Goal: Task Accomplishment & Management: Manage account settings

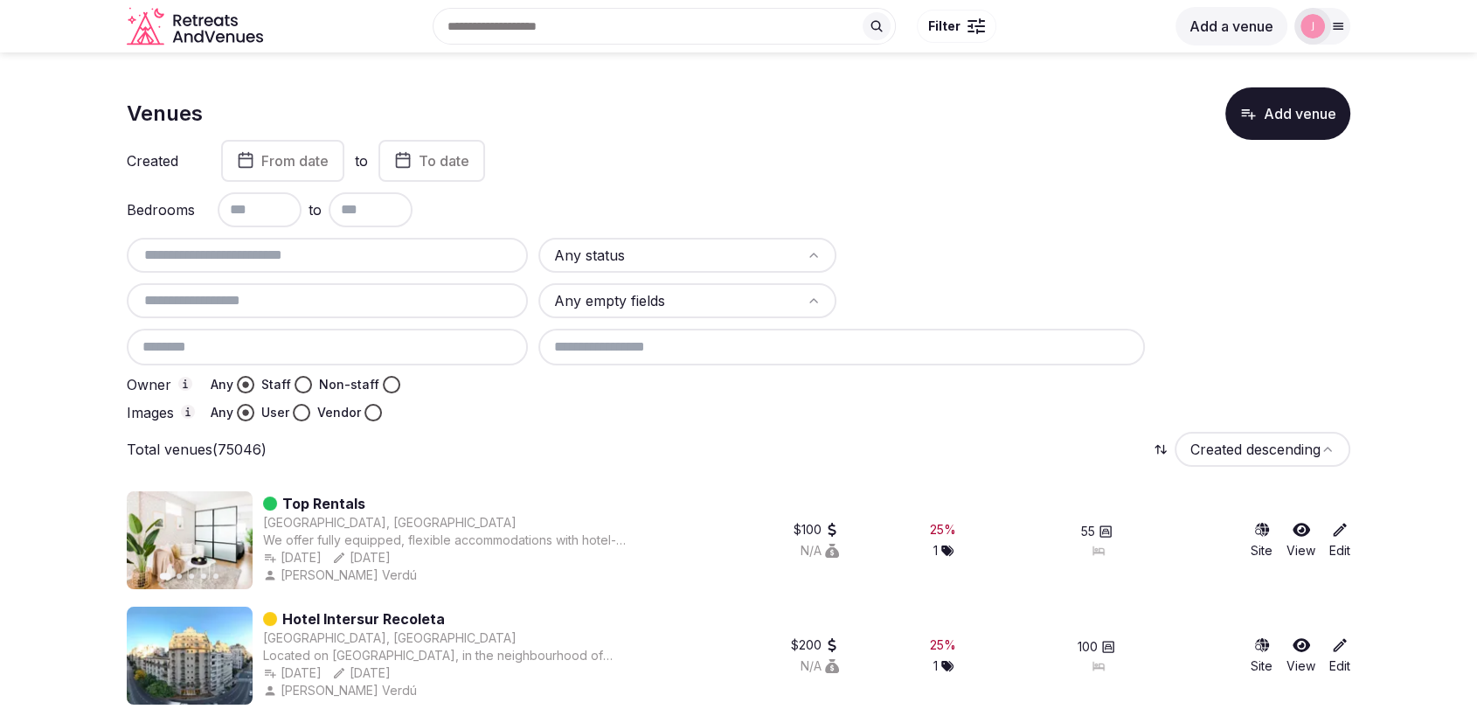
click at [225, 253] on input "text" at bounding box center [327, 255] width 387 height 21
paste input "**********"
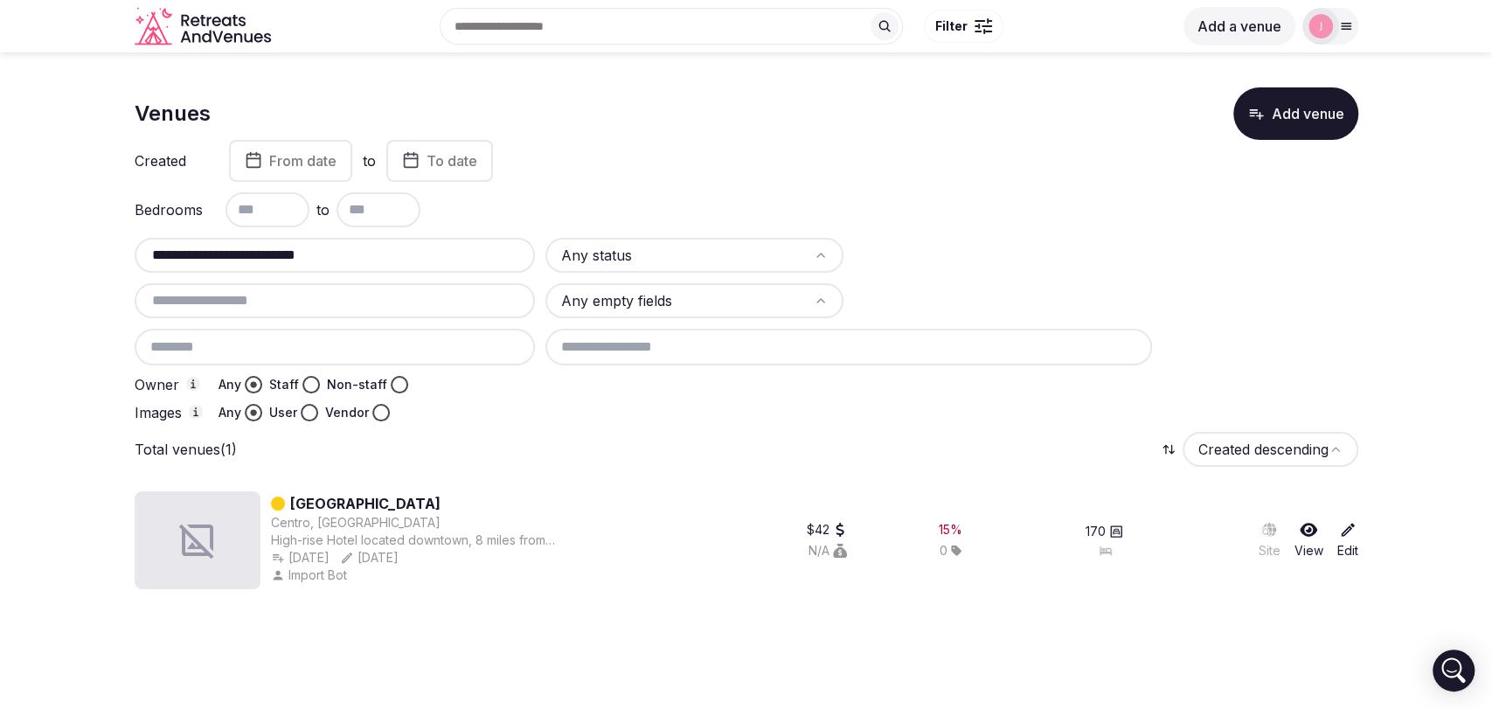
click at [338, 256] on input "**********" at bounding box center [335, 255] width 387 height 21
drag, startPoint x: 344, startPoint y: 251, endPoint x: 150, endPoint y: 255, distance: 194.1
click at [150, 255] on input "**********" at bounding box center [335, 255] width 387 height 21
paste input "text"
click at [272, 260] on input "**********" at bounding box center [335, 255] width 387 height 21
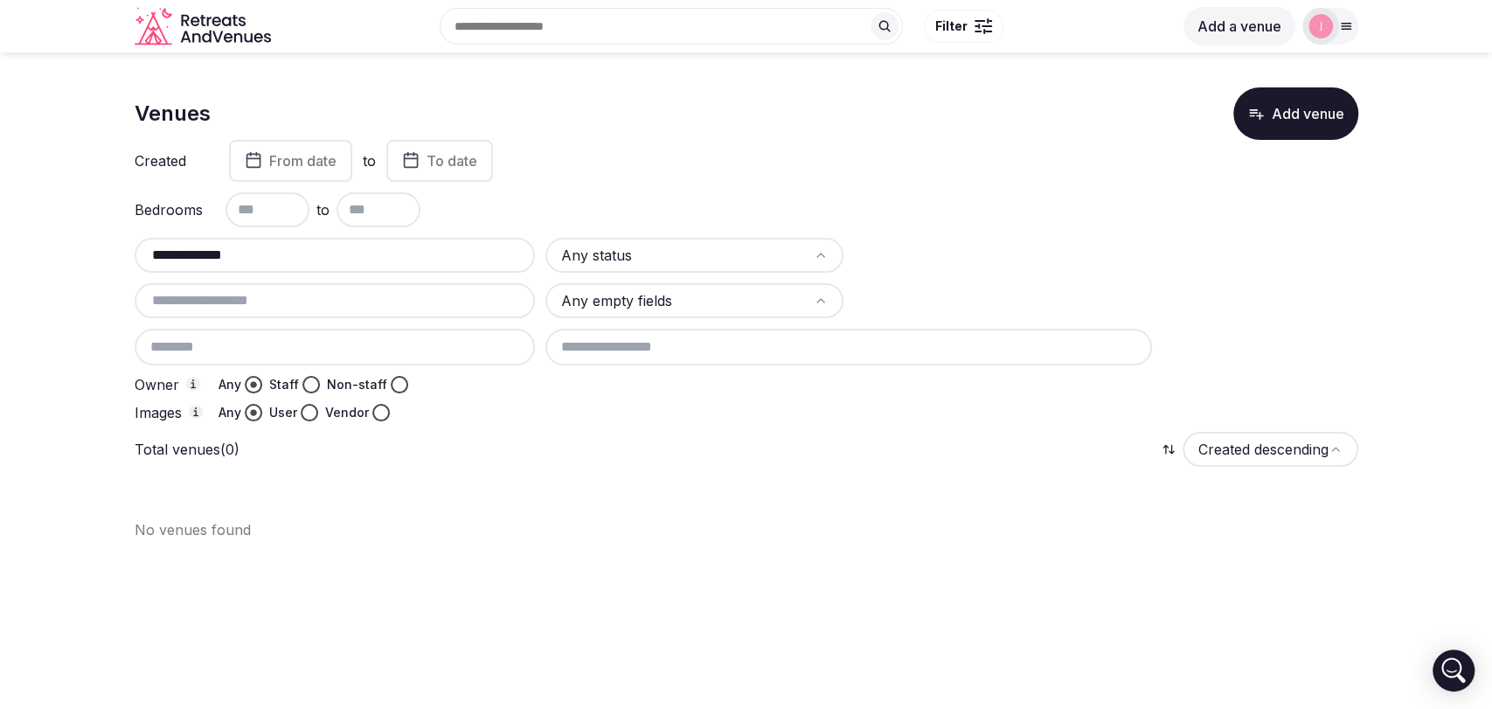
type input "**********"
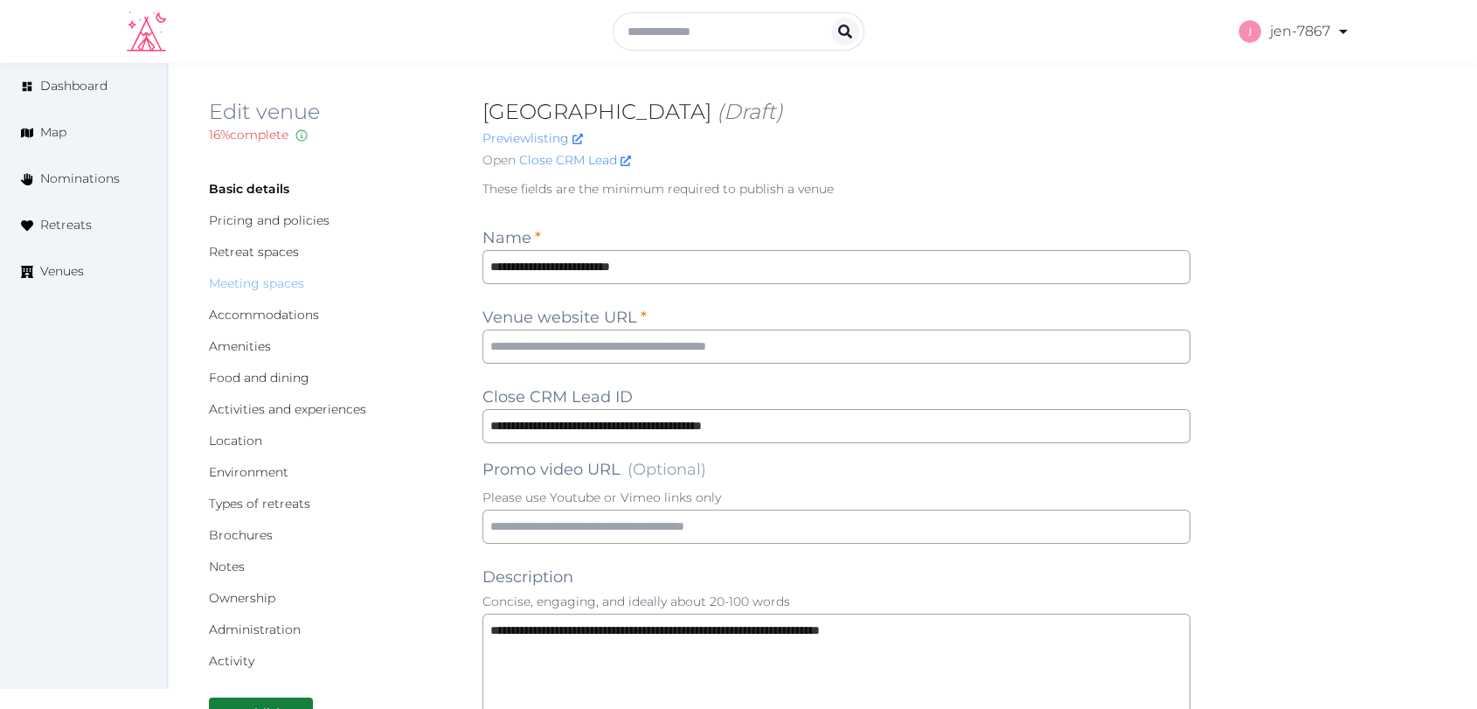
click at [281, 287] on link "Meeting spaces" at bounding box center [256, 283] width 95 height 16
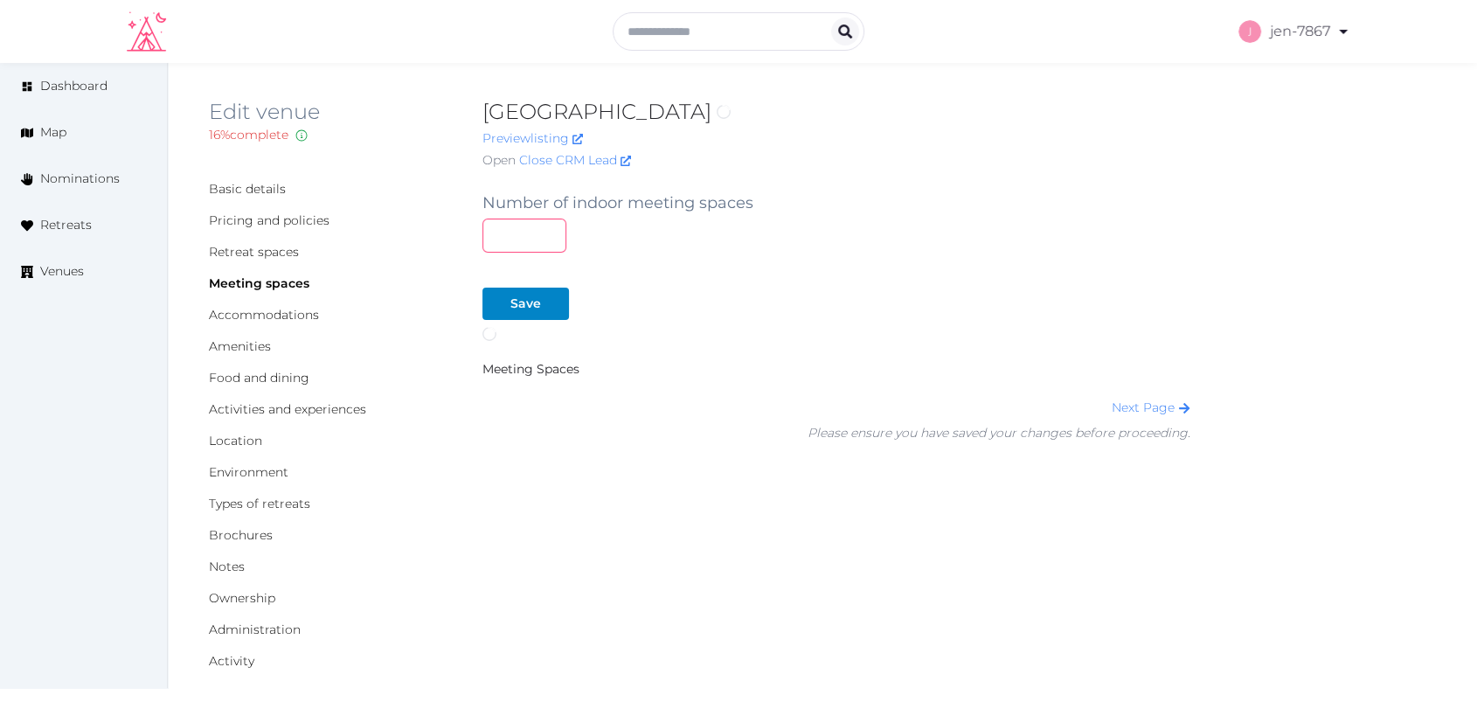
drag, startPoint x: 505, startPoint y: 234, endPoint x: 426, endPoint y: 237, distance: 79.6
click at [426, 237] on div "Basic details Pricing and policies Retreat spaces Meeting spaces Accommodations…" at bounding box center [822, 430] width 1227 height 507
type input "*"
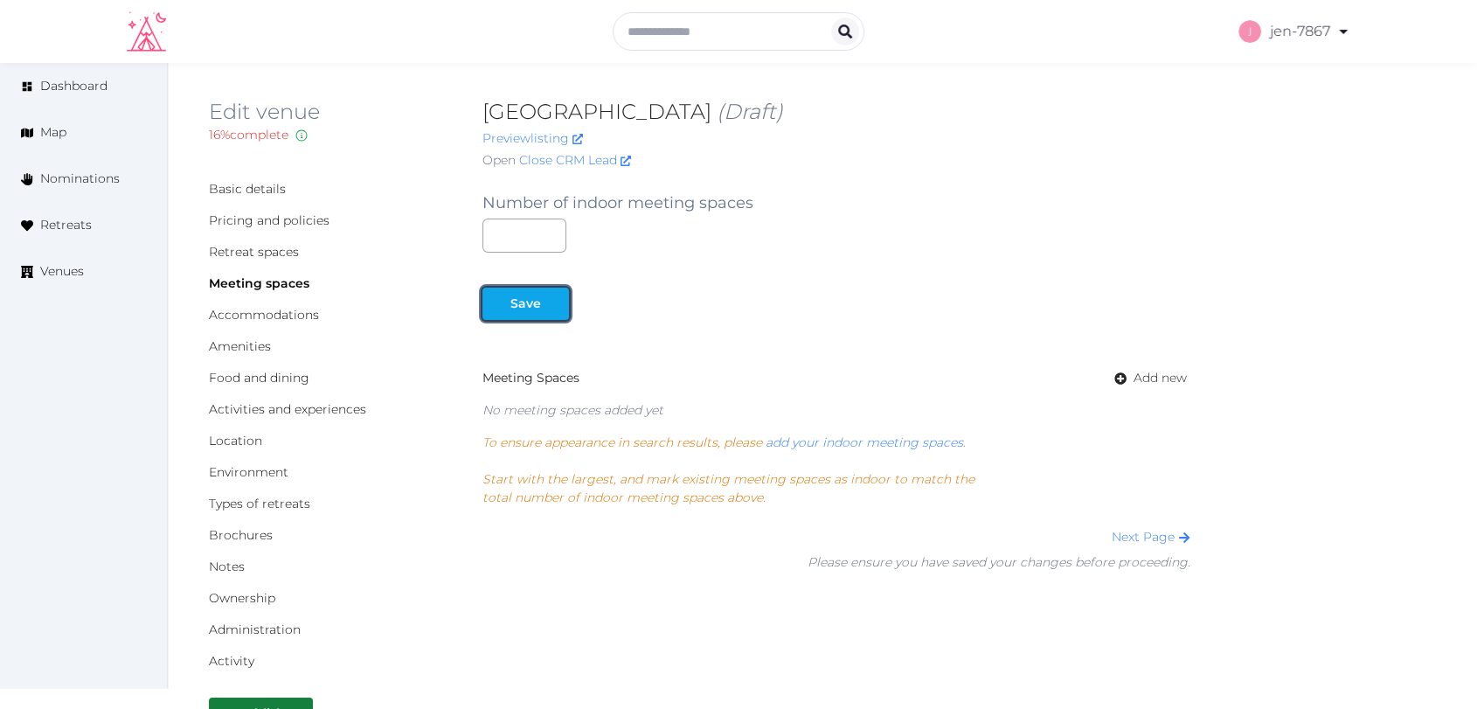
click at [504, 297] on div at bounding box center [496, 304] width 21 height 18
click at [1140, 379] on span "Add new" at bounding box center [1160, 378] width 53 height 18
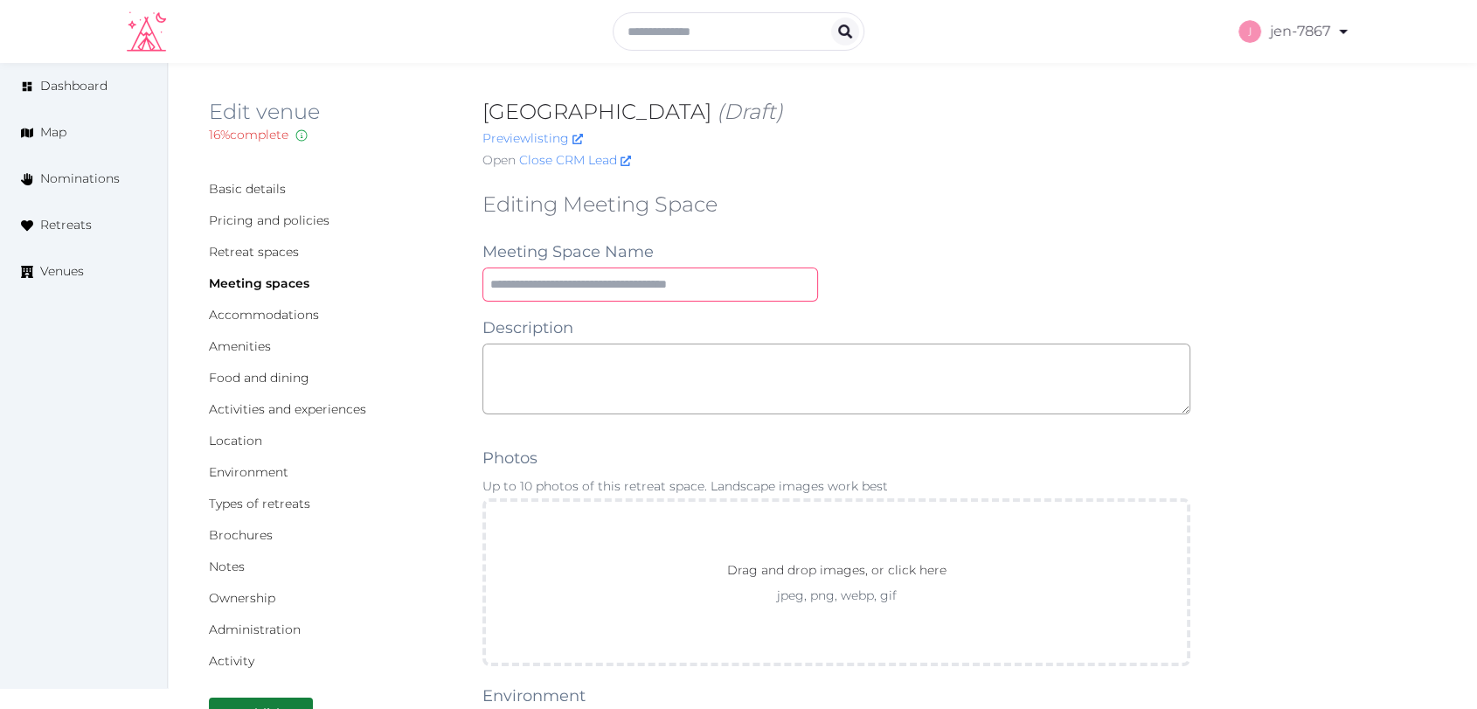
click at [627, 285] on input "text" at bounding box center [650, 284] width 336 height 34
click at [580, 288] on input "text" at bounding box center [650, 284] width 336 height 34
type input "**********"
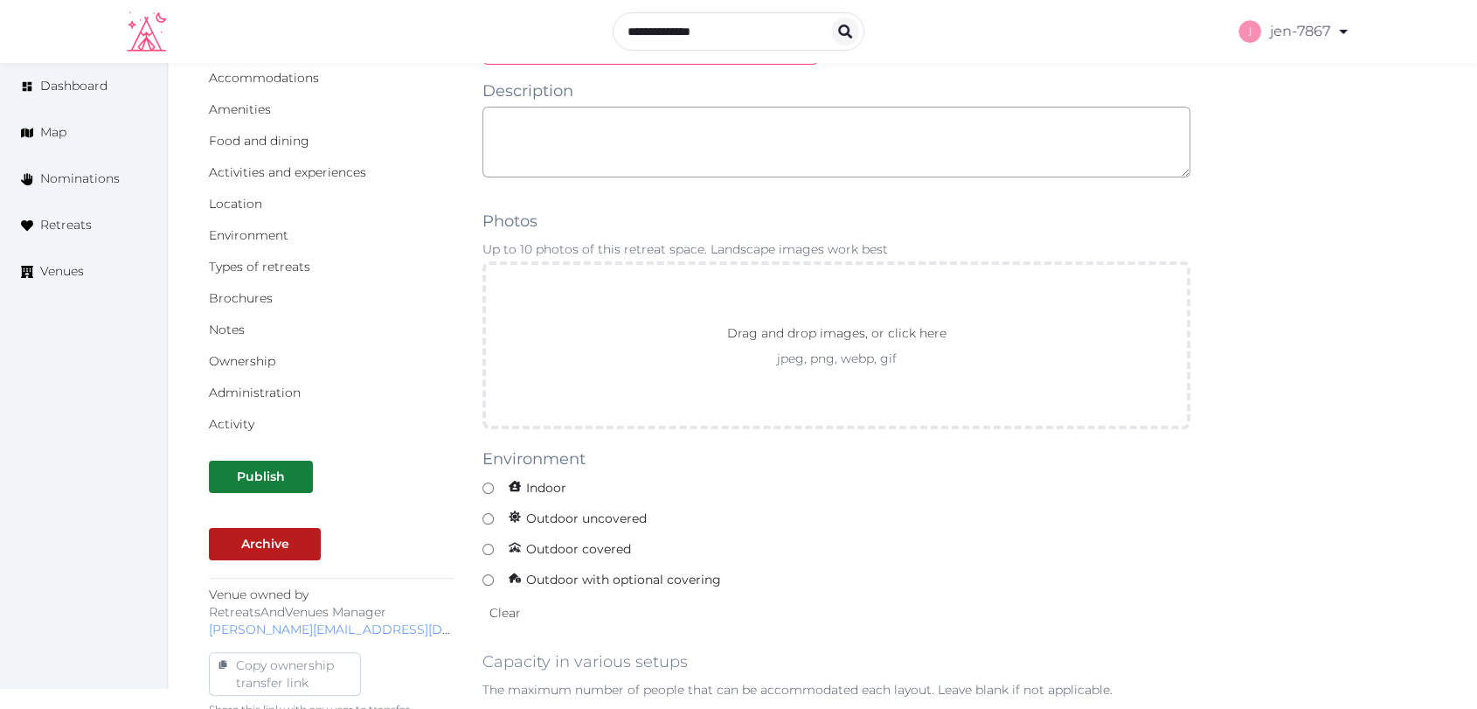
scroll to position [291, 0]
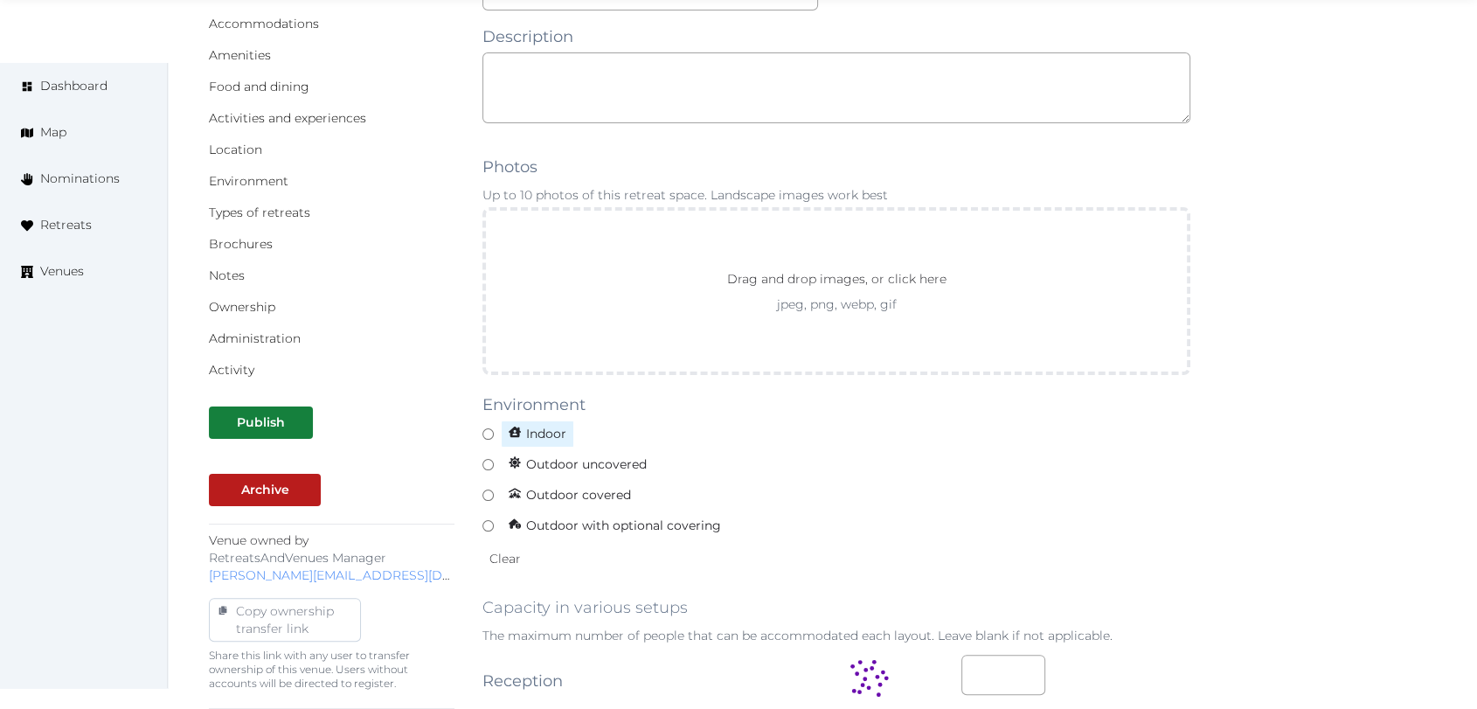
click at [545, 427] on span "Indoor" at bounding box center [537, 433] width 73 height 27
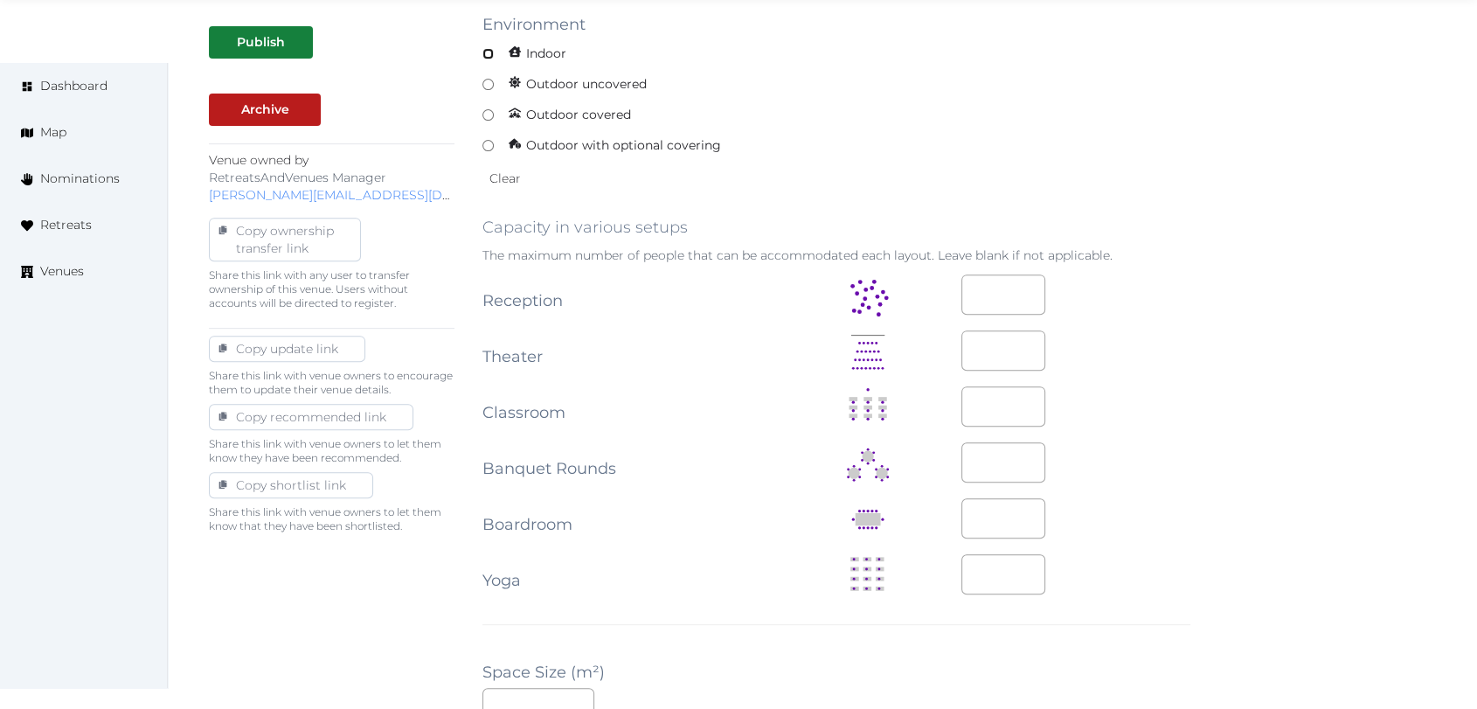
scroll to position [679, 0]
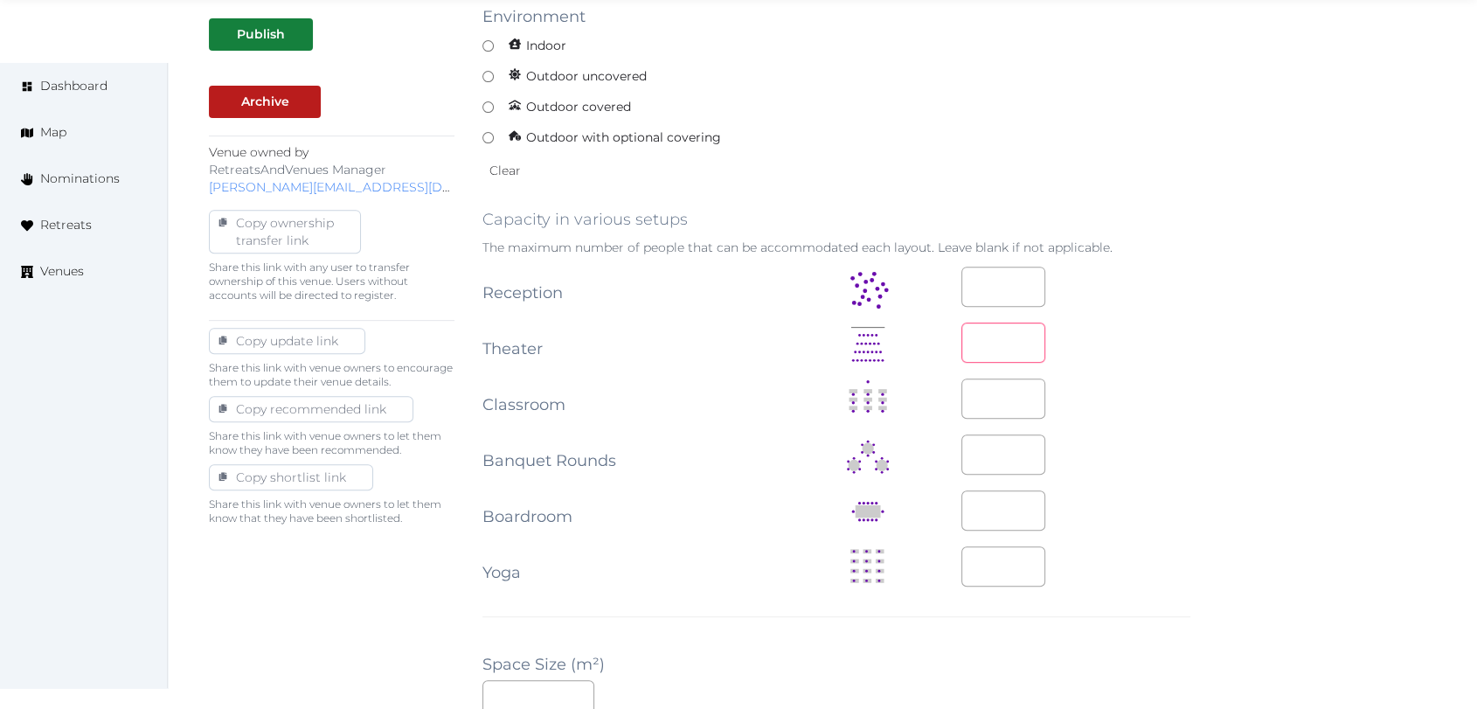
click at [991, 333] on input "number" at bounding box center [1003, 343] width 84 height 40
paste input "***"
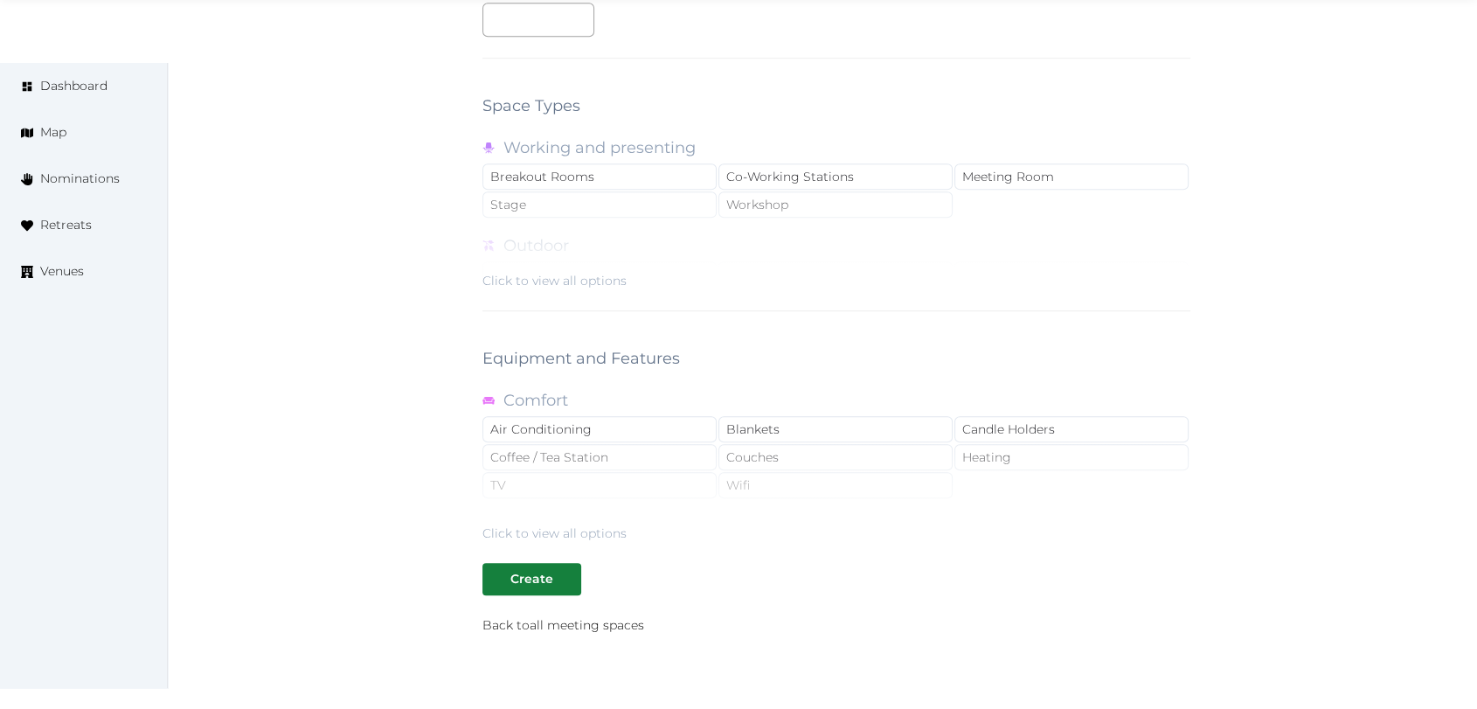
scroll to position [1359, 0]
type input "***"
drag, startPoint x: 532, startPoint y: 571, endPoint x: 529, endPoint y: 549, distance: 22.1
click at [536, 573] on div "Create" at bounding box center [531, 576] width 43 height 18
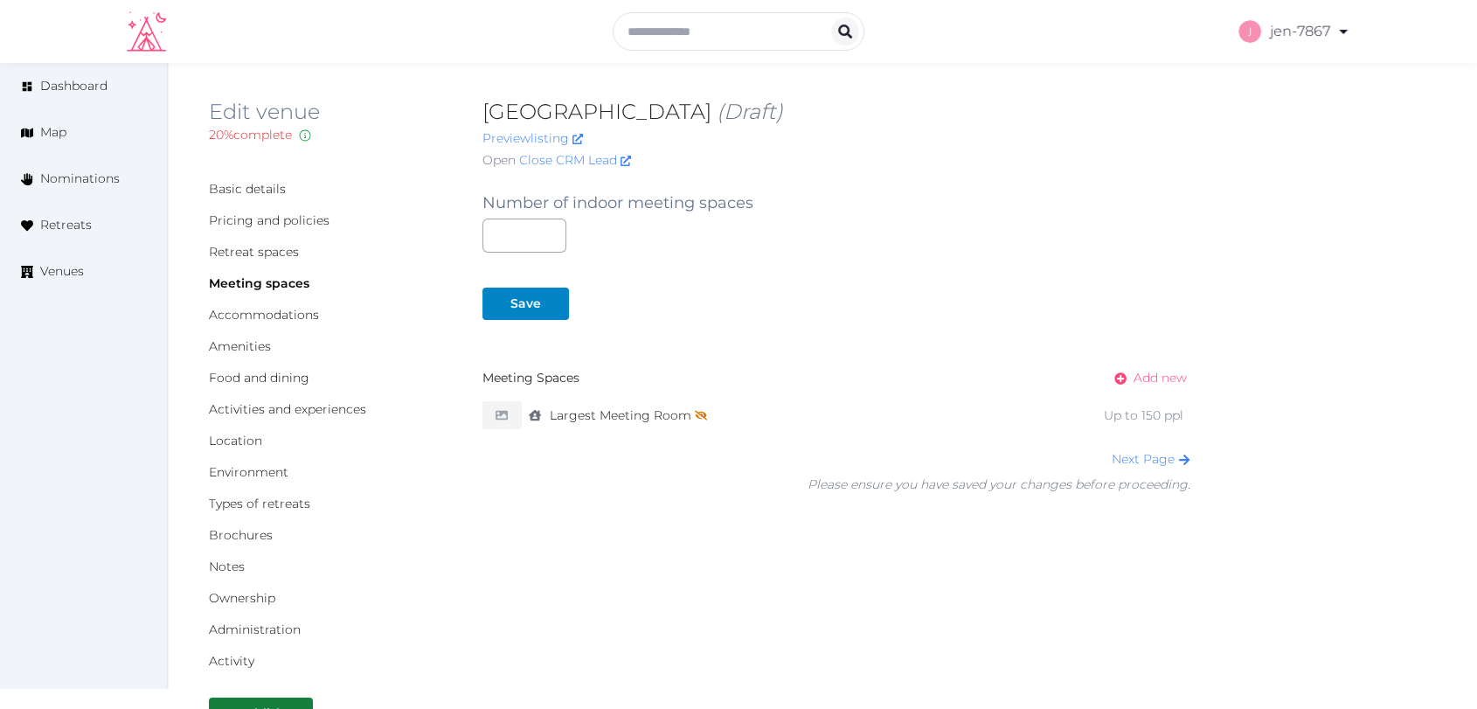
click at [1158, 383] on span "Add new" at bounding box center [1160, 378] width 53 height 18
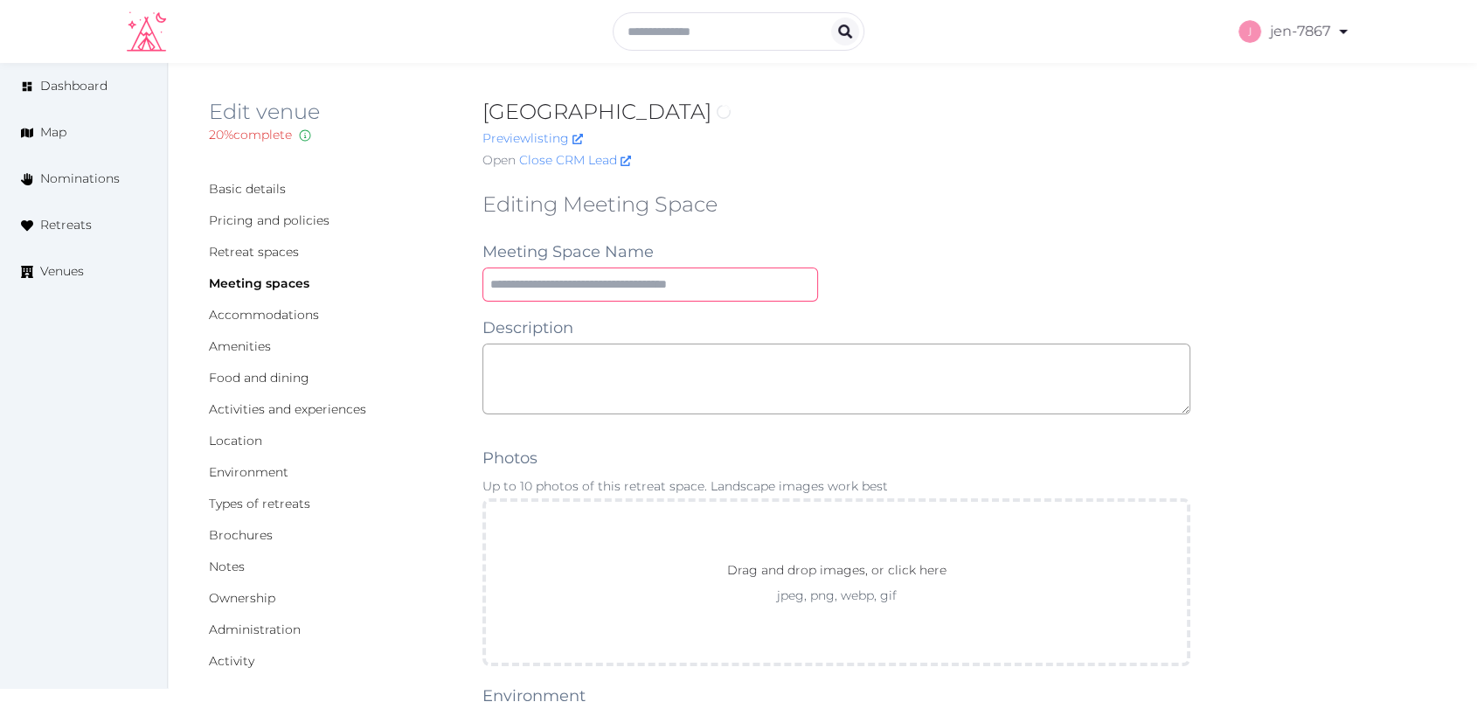
click at [570, 284] on input "text" at bounding box center [650, 284] width 336 height 34
type input "**********"
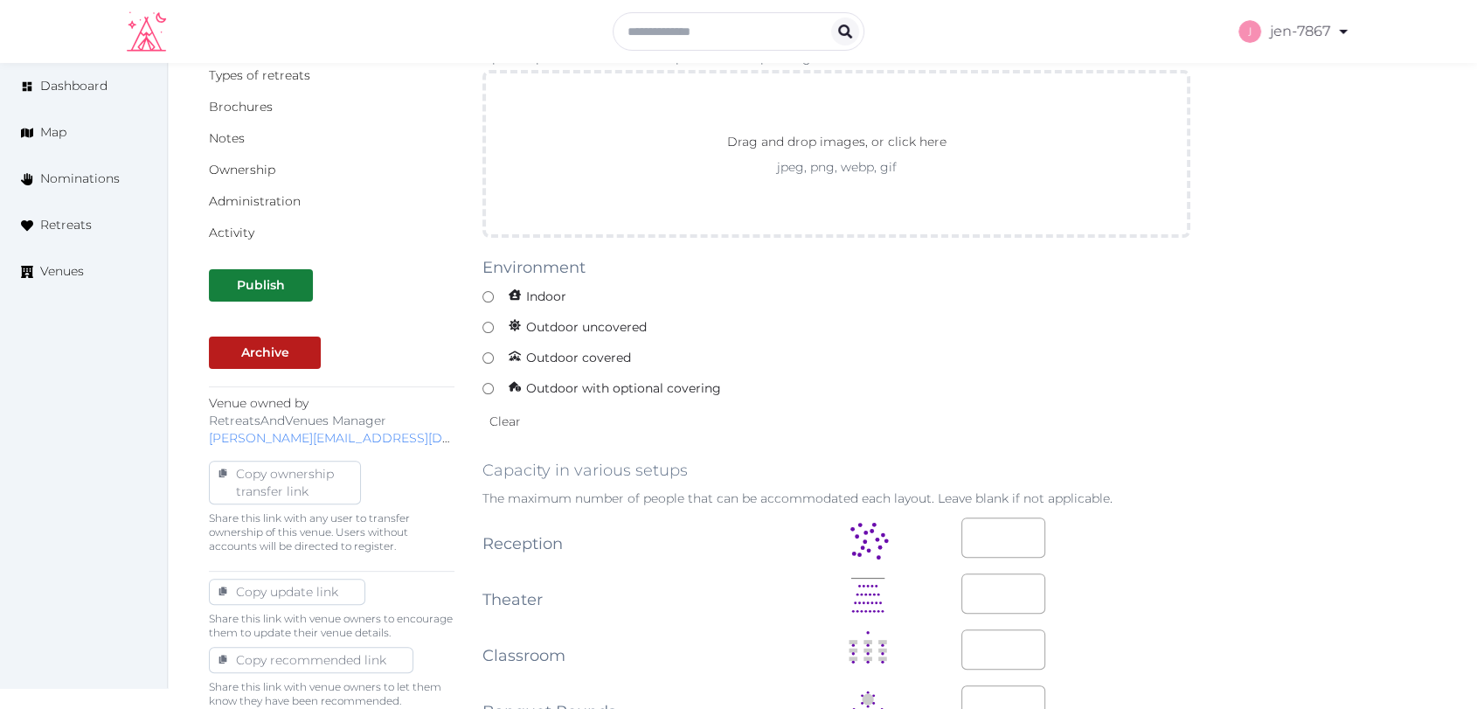
scroll to position [485, 0]
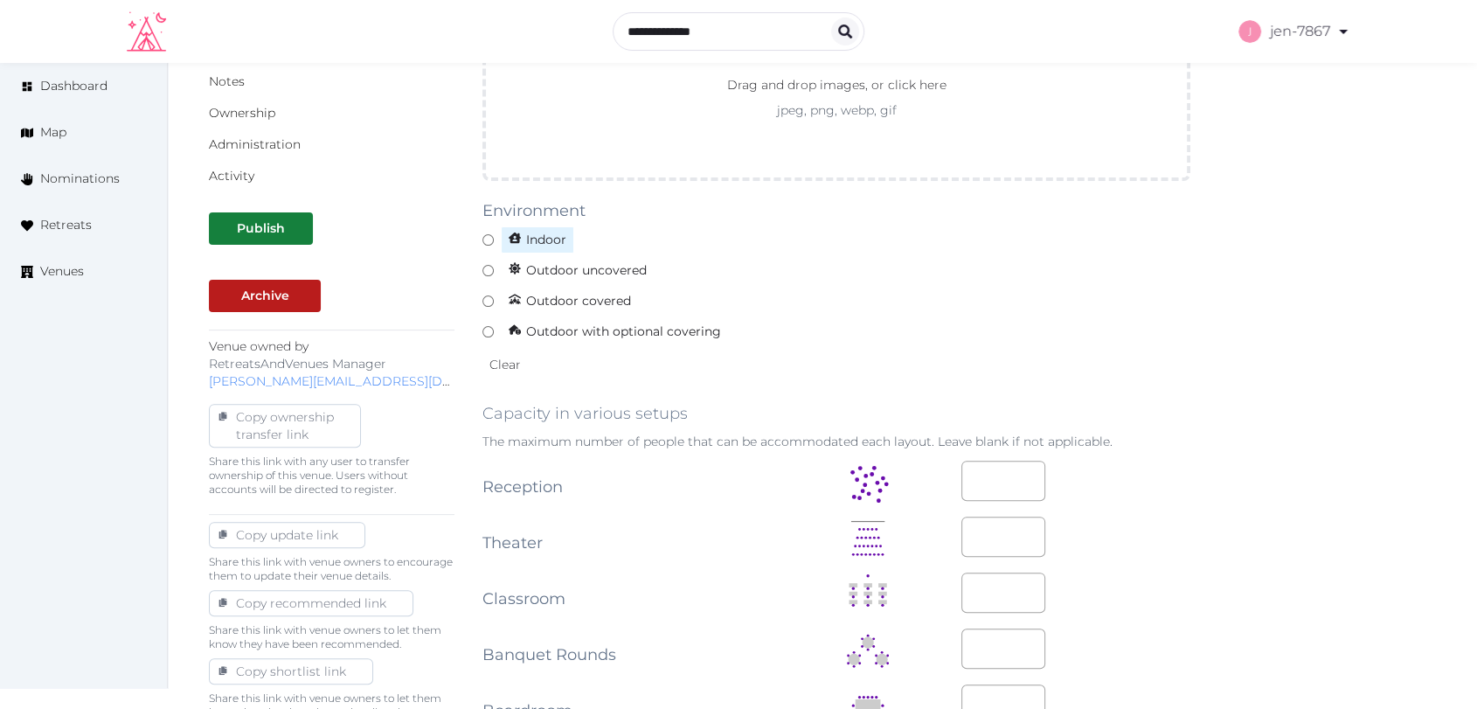
click at [489, 249] on label "Indoor" at bounding box center [836, 239] width 708 height 27
click at [964, 540] on input "number" at bounding box center [1003, 537] width 84 height 40
paste input "***"
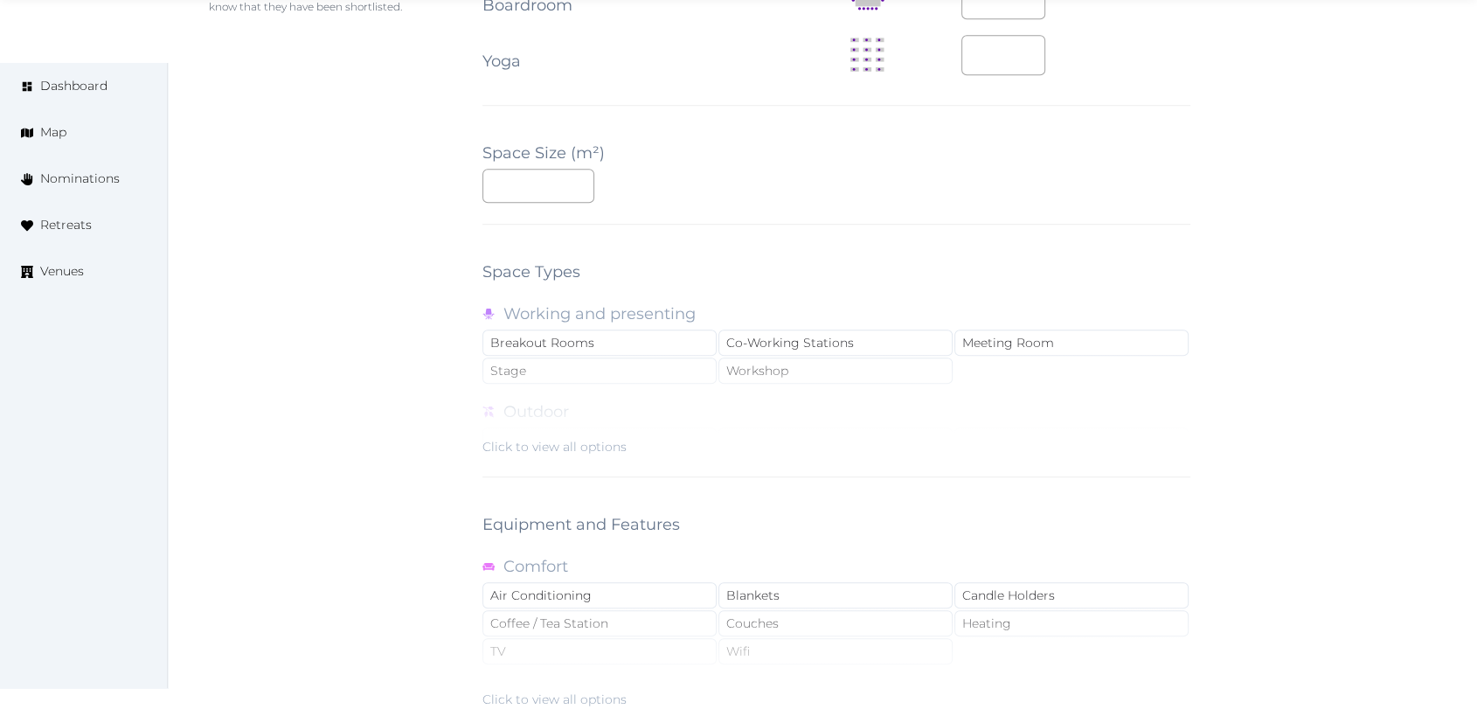
scroll to position [1456, 0]
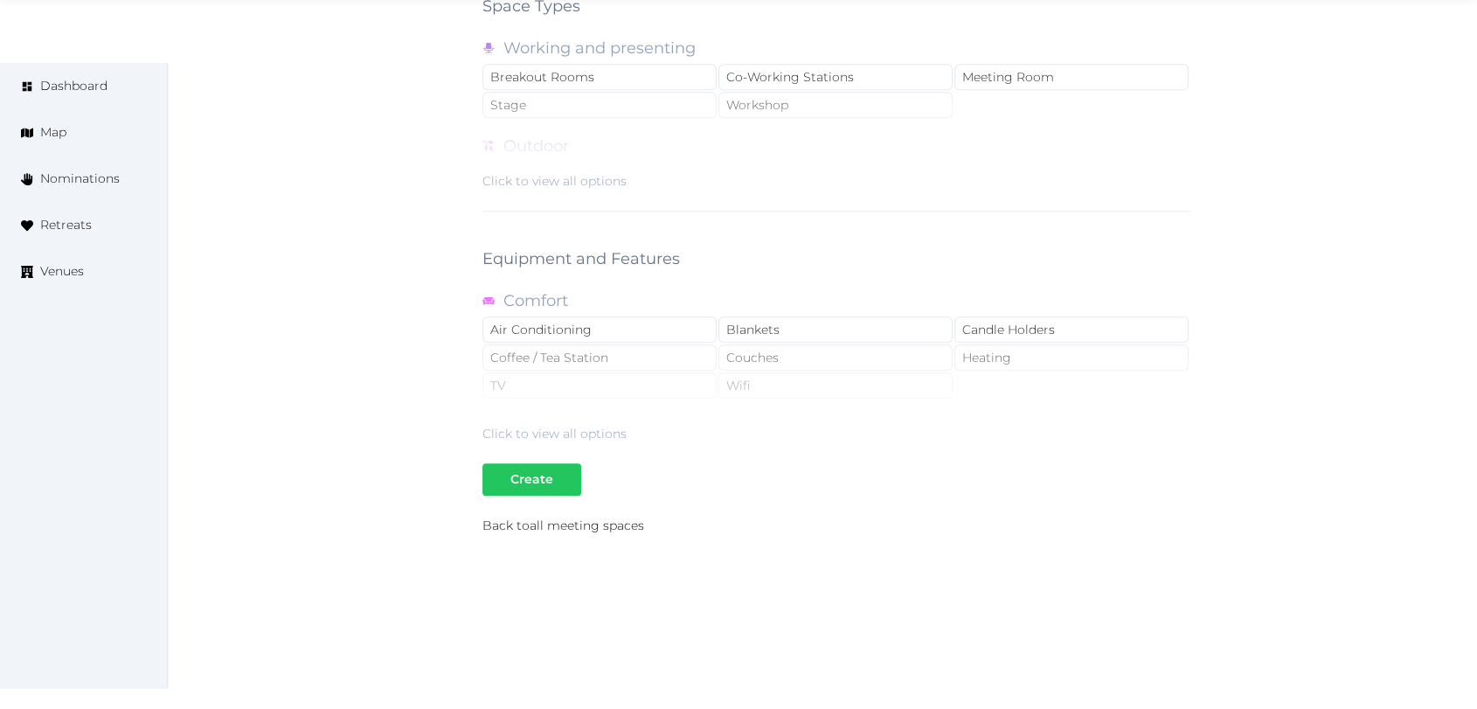
type input "***"
click at [510, 470] on div "Create" at bounding box center [531, 479] width 43 height 18
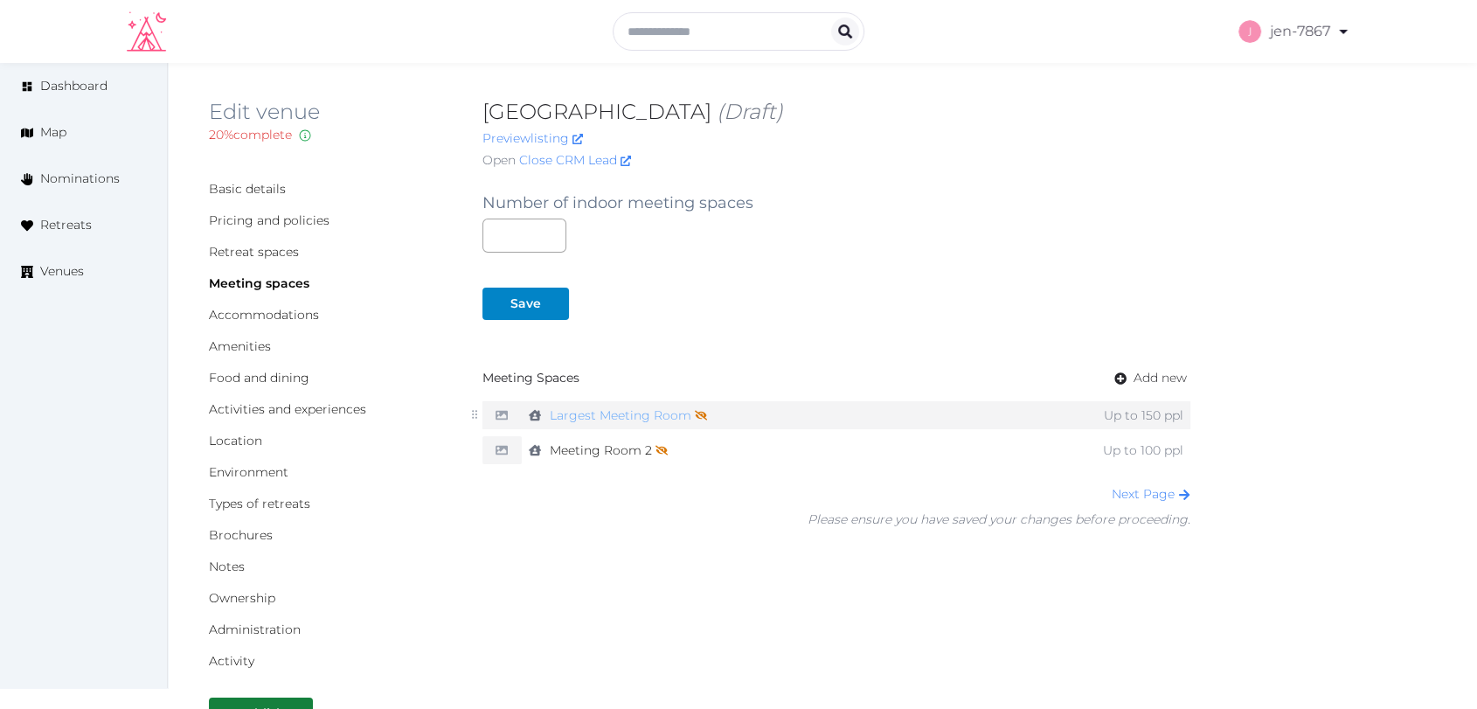
click at [670, 406] on link "Largest Meeting Room Not shown on profile until a name, description, and photo …" at bounding box center [628, 415] width 157 height 25
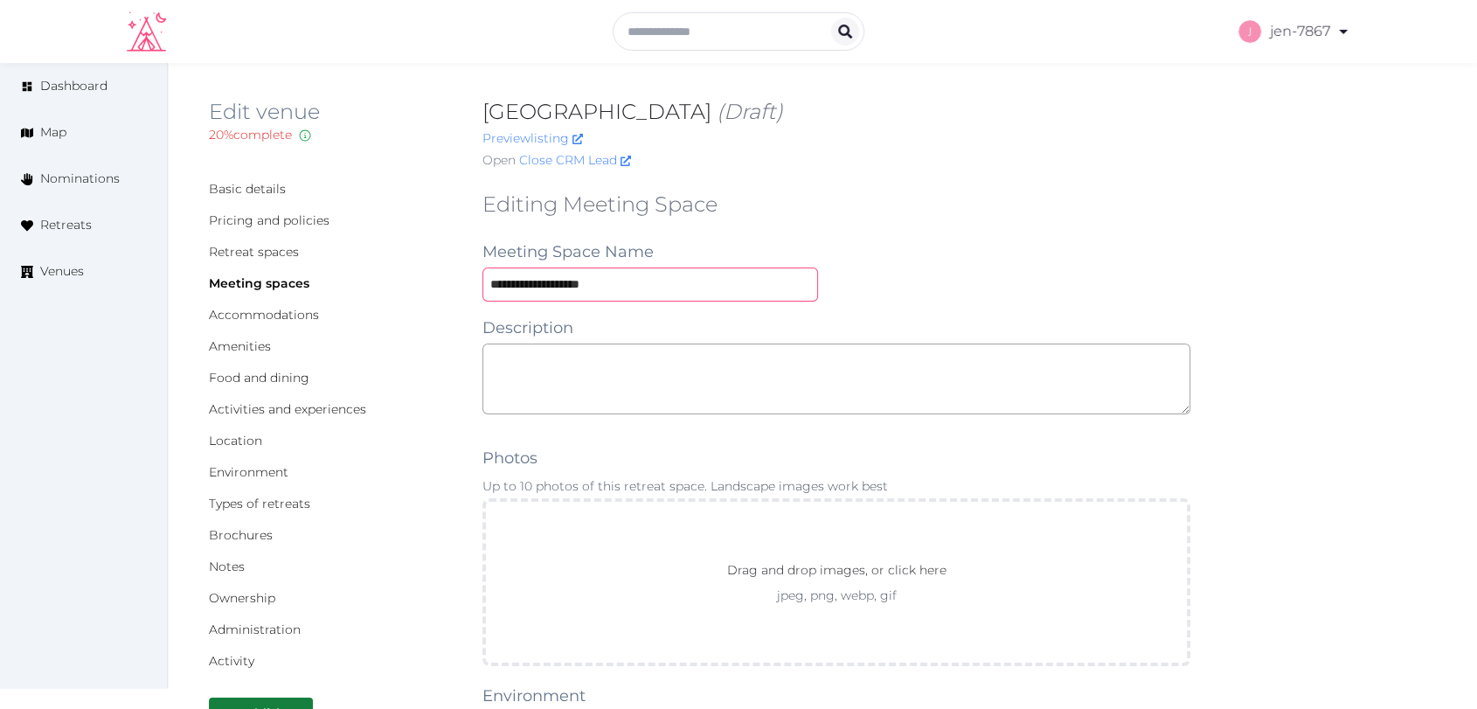
drag, startPoint x: 648, startPoint y: 287, endPoint x: 422, endPoint y: 288, distance: 225.5
click at [520, 274] on input "text" at bounding box center [650, 284] width 336 height 34
type input "**********"
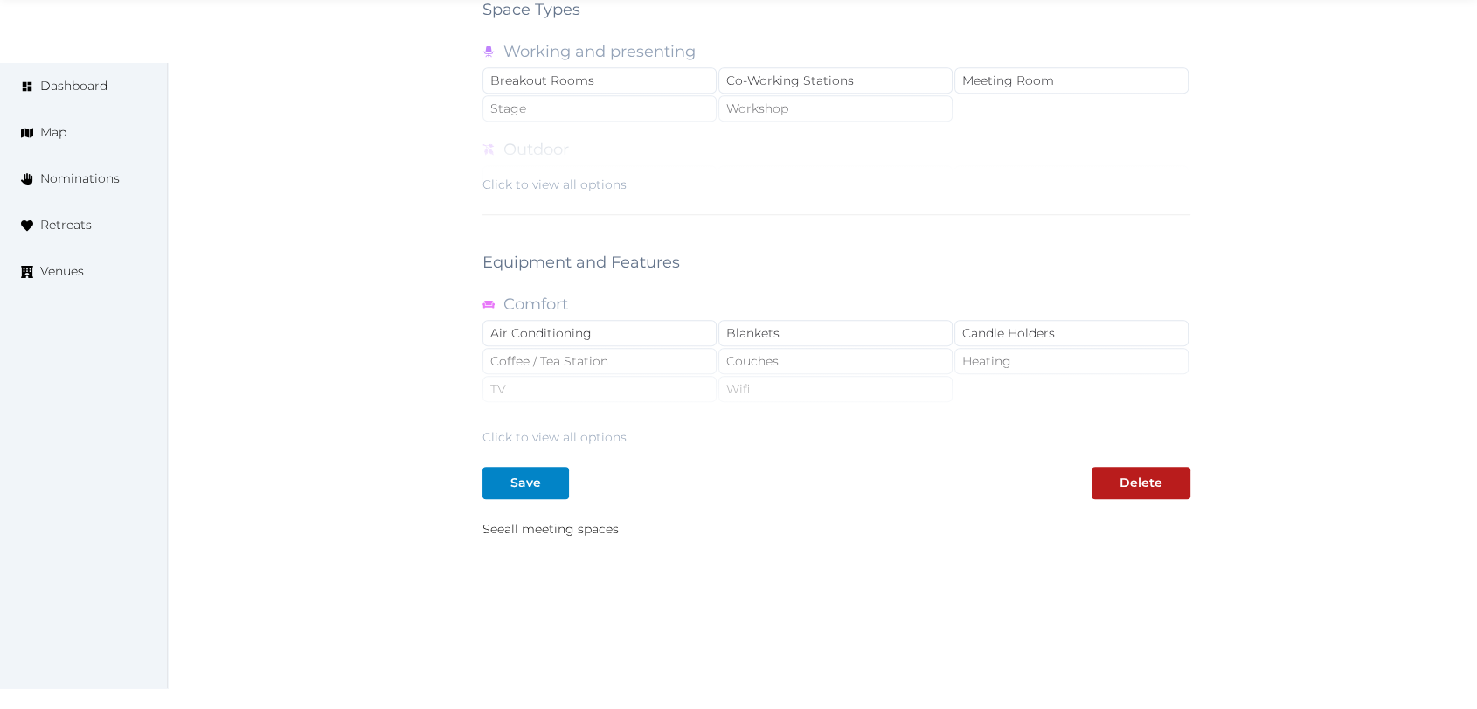
scroll to position [1456, 0]
click at [510, 467] on button "Save" at bounding box center [525, 479] width 87 height 32
click at [528, 522] on link "See all meeting spaces" at bounding box center [550, 525] width 136 height 16
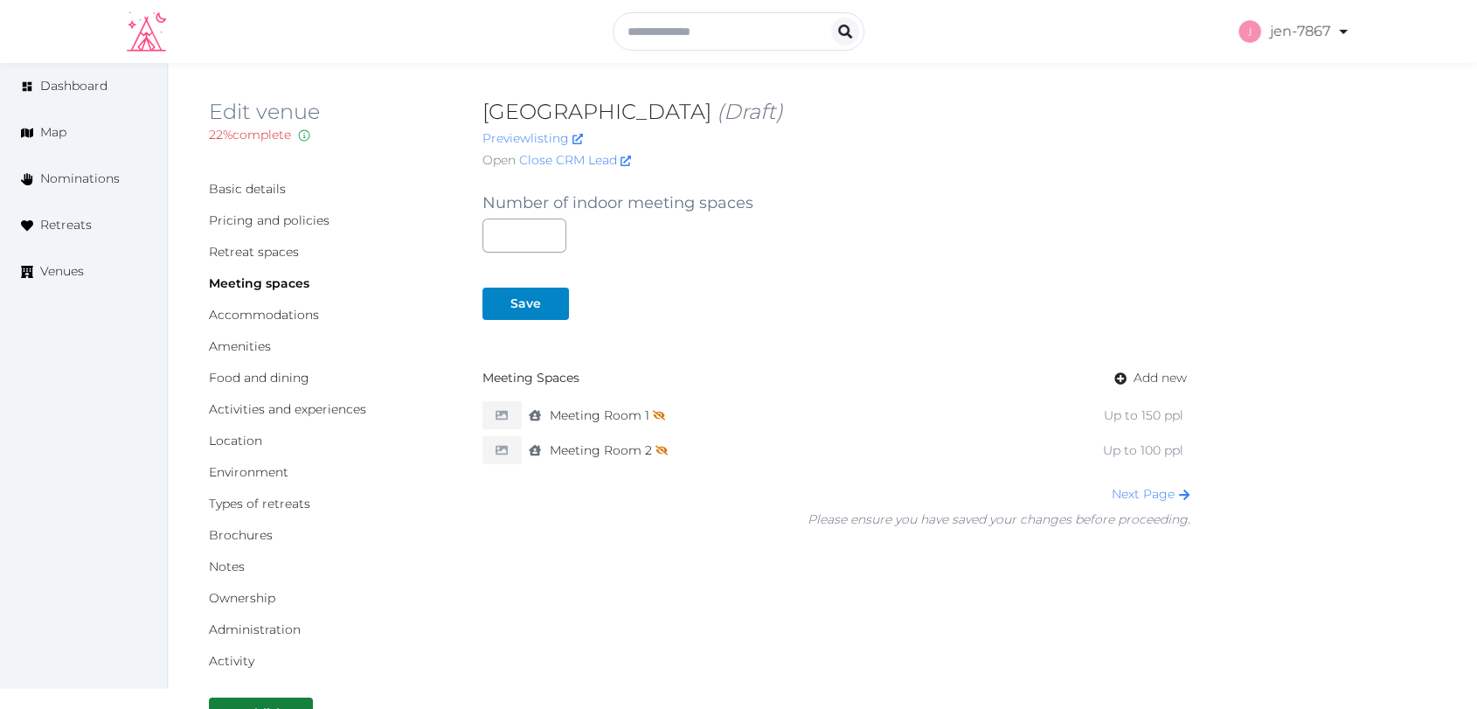
drag, startPoint x: 769, startPoint y: 111, endPoint x: 485, endPoint y: 117, distance: 284.1
click at [485, 117] on h2 "[GEOGRAPHIC_DATA] (Draft)" at bounding box center [836, 112] width 708 height 28
copy h2 "[GEOGRAPHIC_DATA]"
click at [531, 307] on div "Save" at bounding box center [525, 304] width 31 height 18
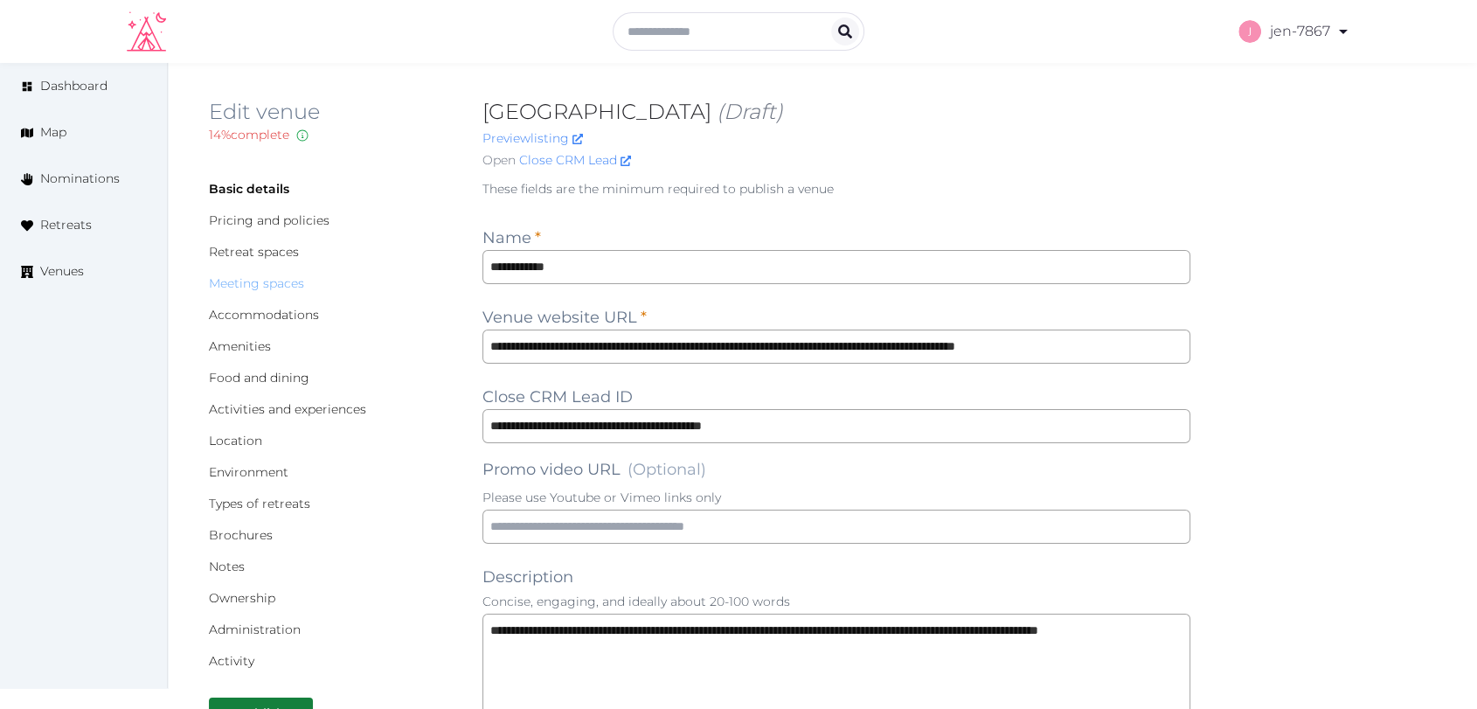
click at [296, 279] on link "Meeting spaces" at bounding box center [256, 283] width 95 height 16
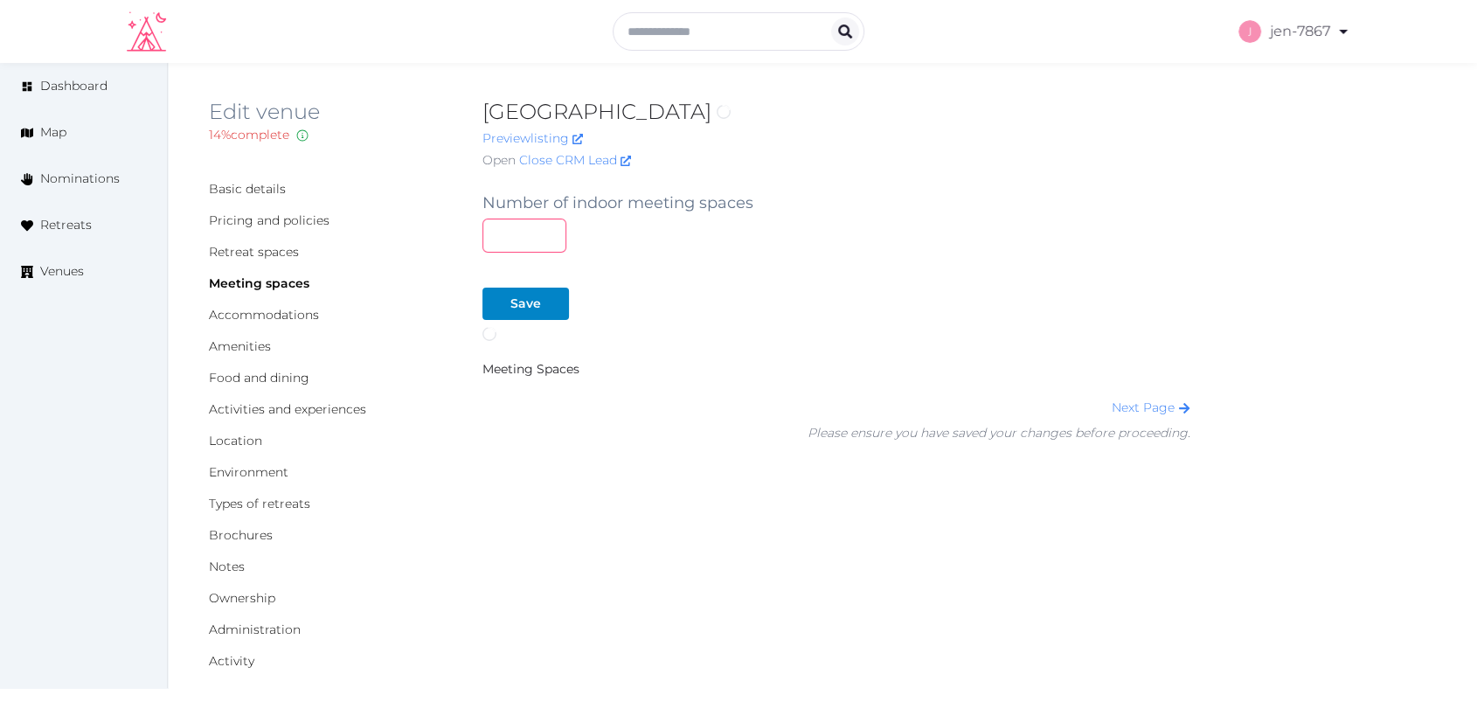
click at [511, 242] on input "number" at bounding box center [524, 236] width 84 height 34
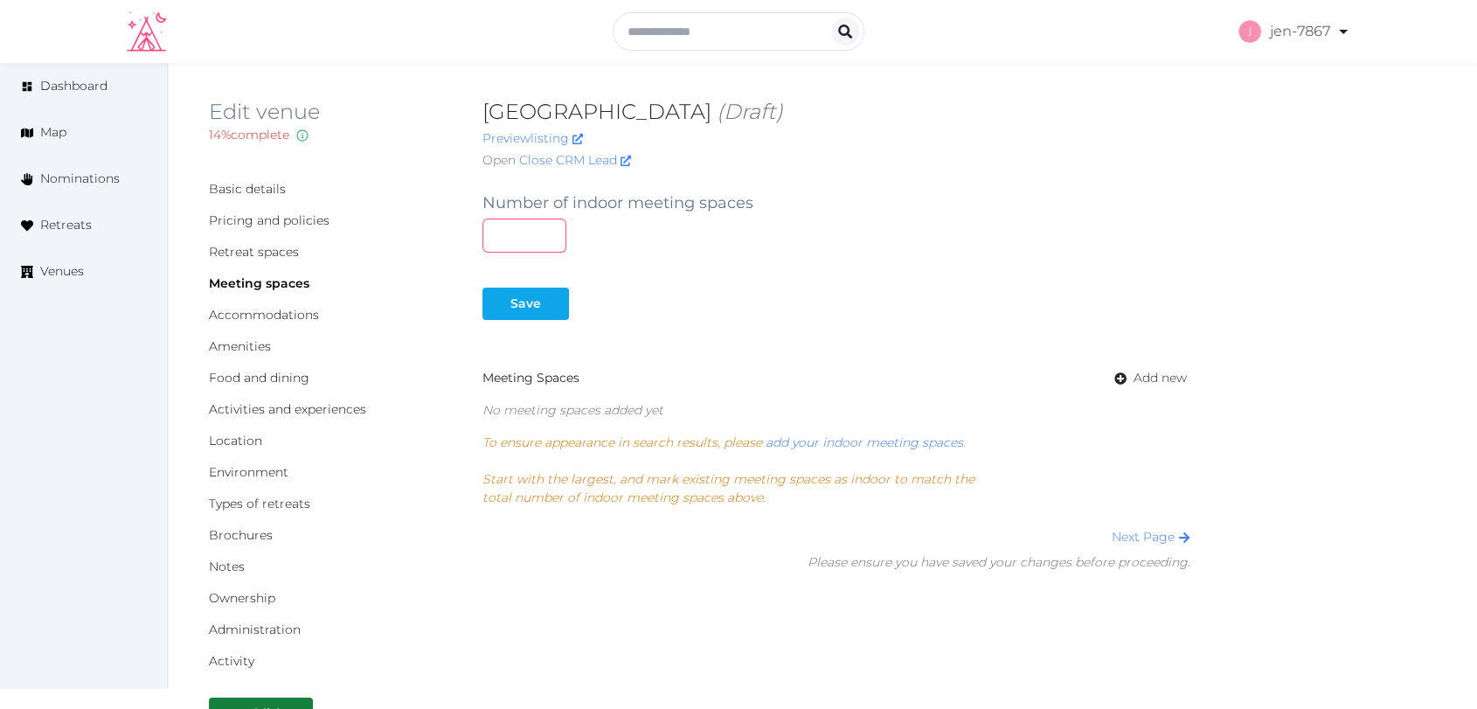
type input "*"
click at [537, 314] on button "Save" at bounding box center [525, 304] width 87 height 32
click at [242, 535] on link "Brochures" at bounding box center [241, 535] width 64 height 16
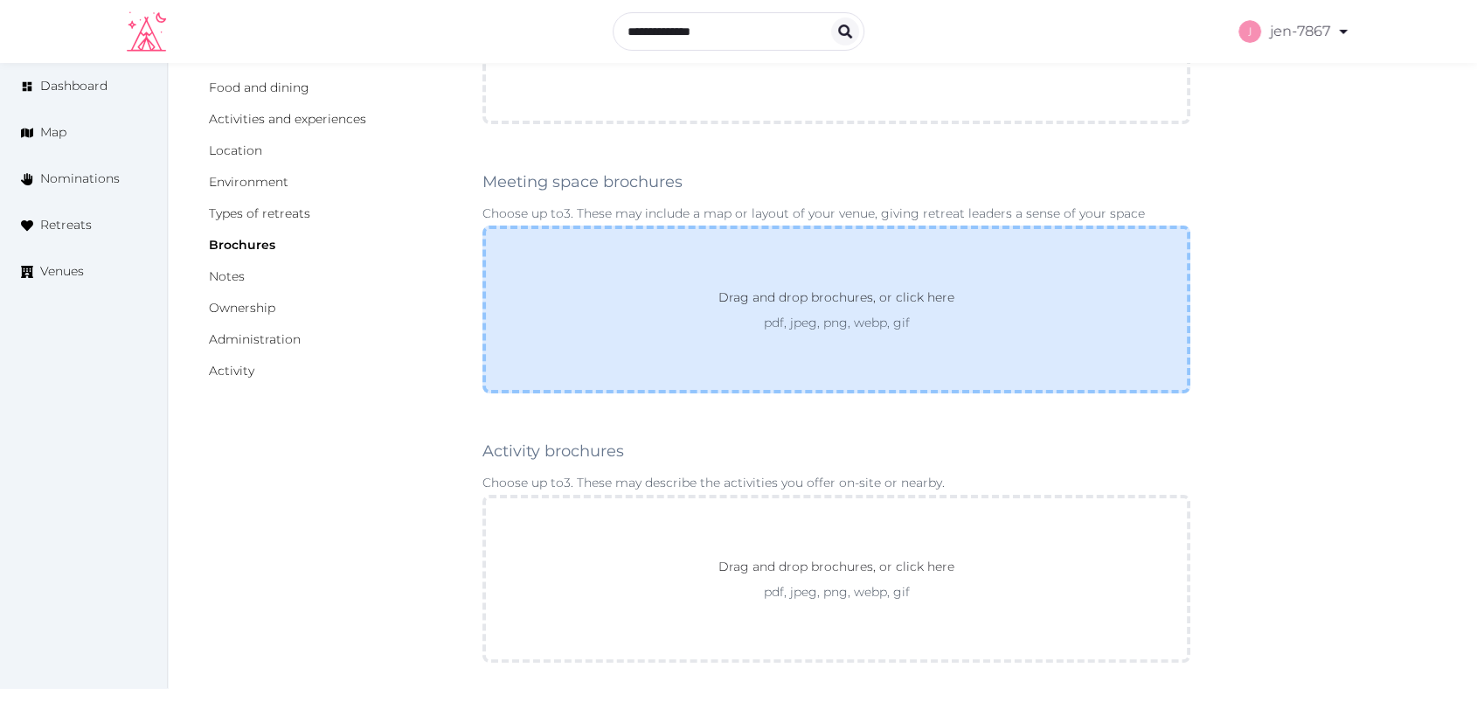
scroll to position [291, 0]
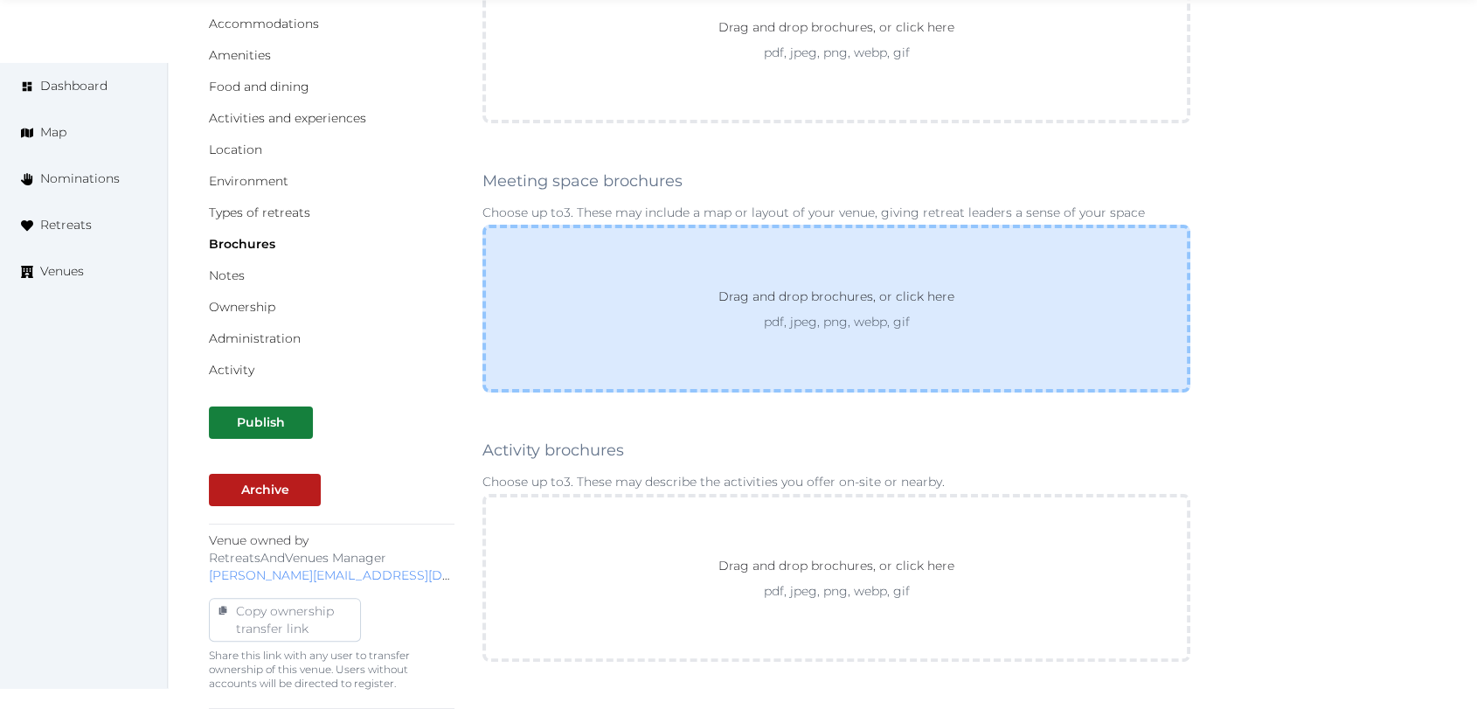
click at [739, 310] on p "Drag and drop brochures, or click here" at bounding box center [836, 300] width 264 height 26
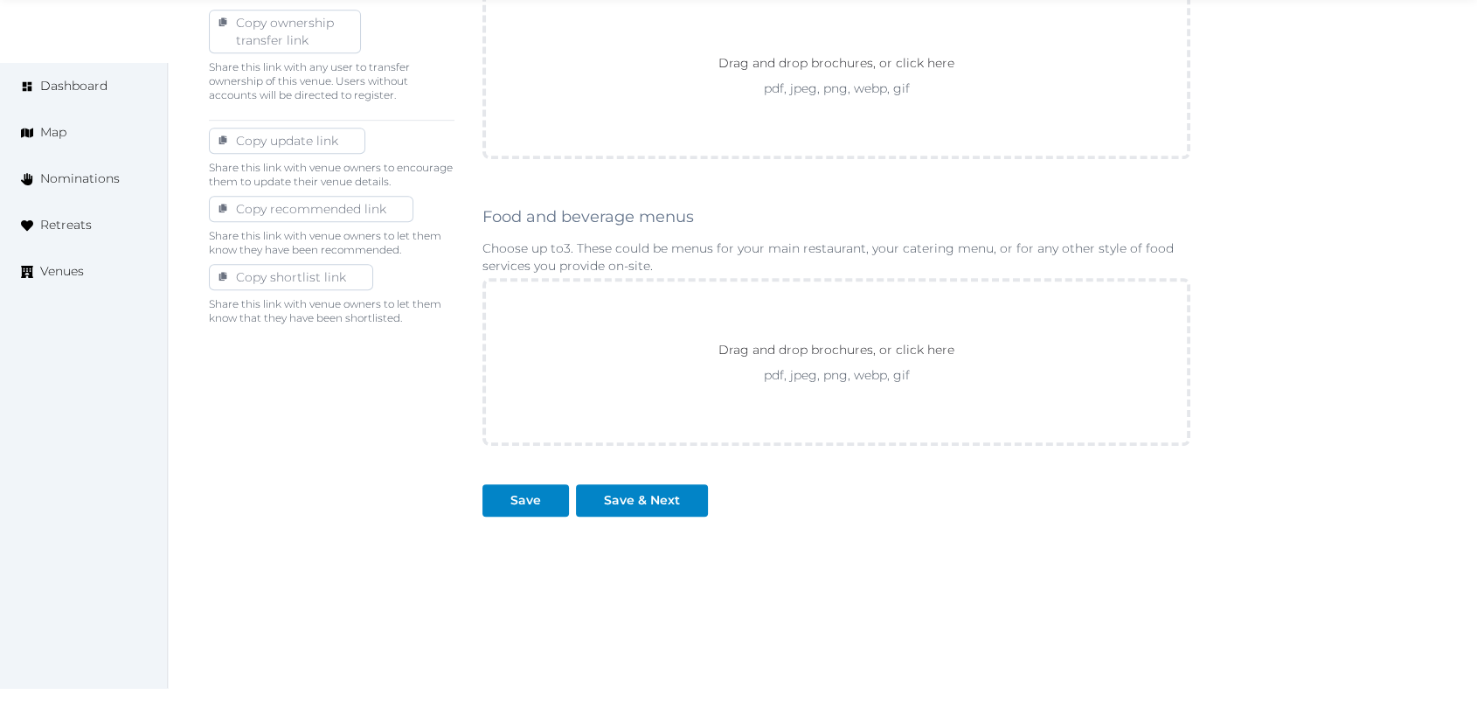
scroll to position [883, 0]
click at [506, 505] on button "Save" at bounding box center [525, 497] width 87 height 32
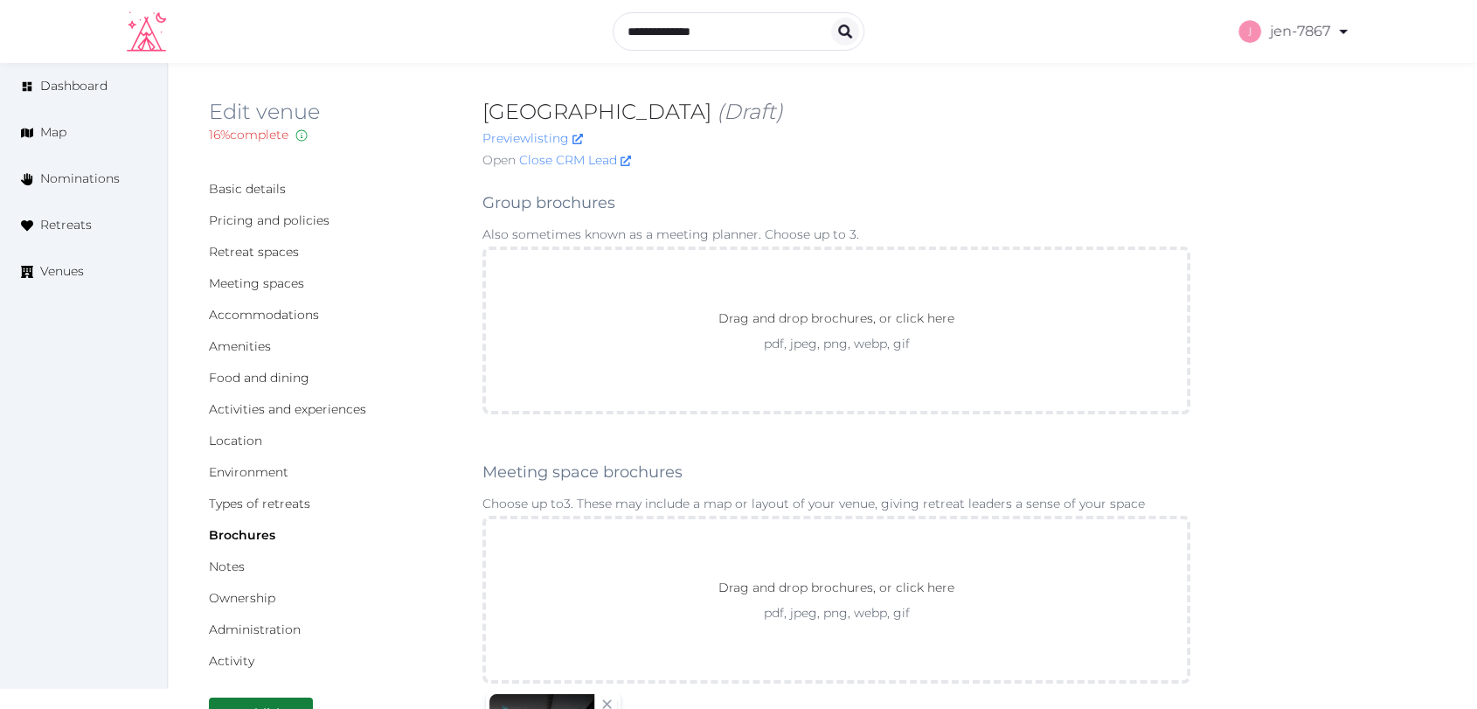
scroll to position [0, 0]
click at [263, 184] on link "Basic details" at bounding box center [247, 189] width 77 height 16
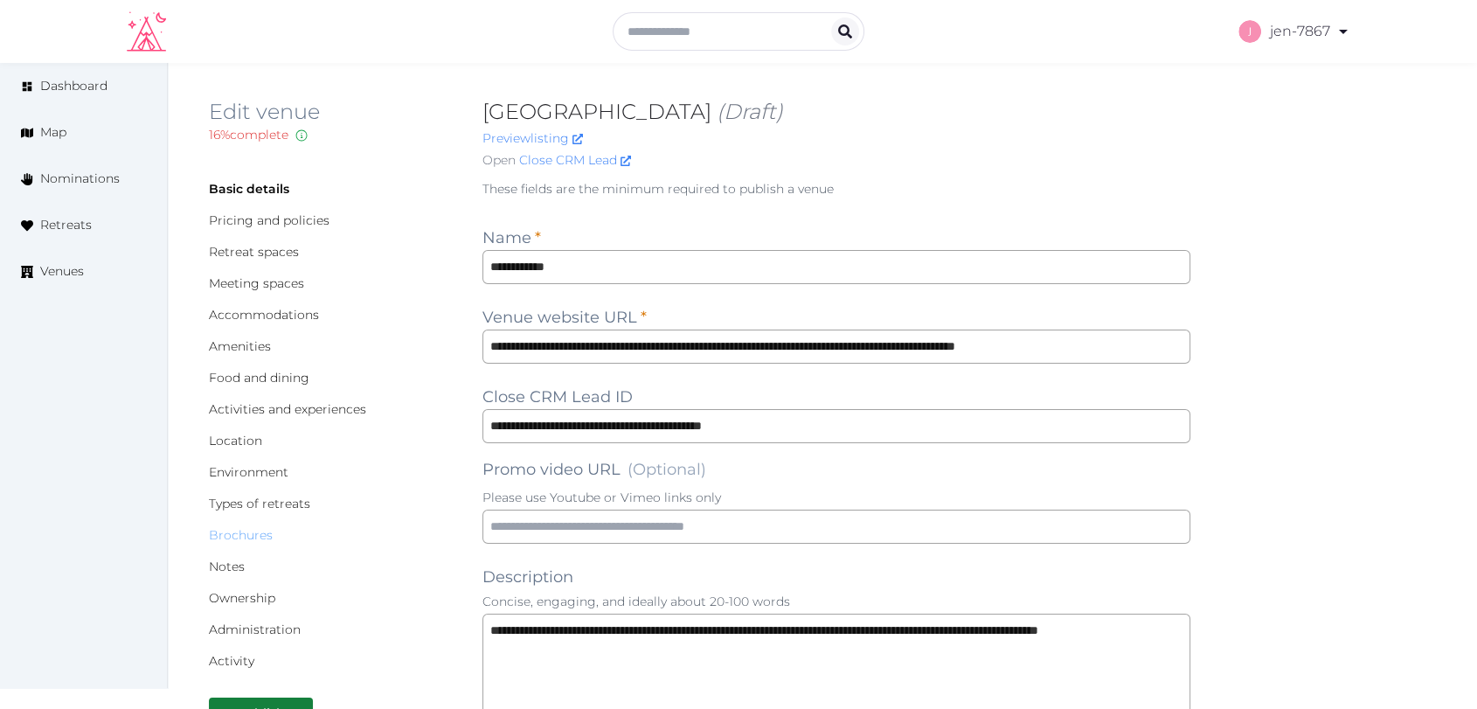
click at [246, 536] on link "Brochures" at bounding box center [241, 535] width 64 height 16
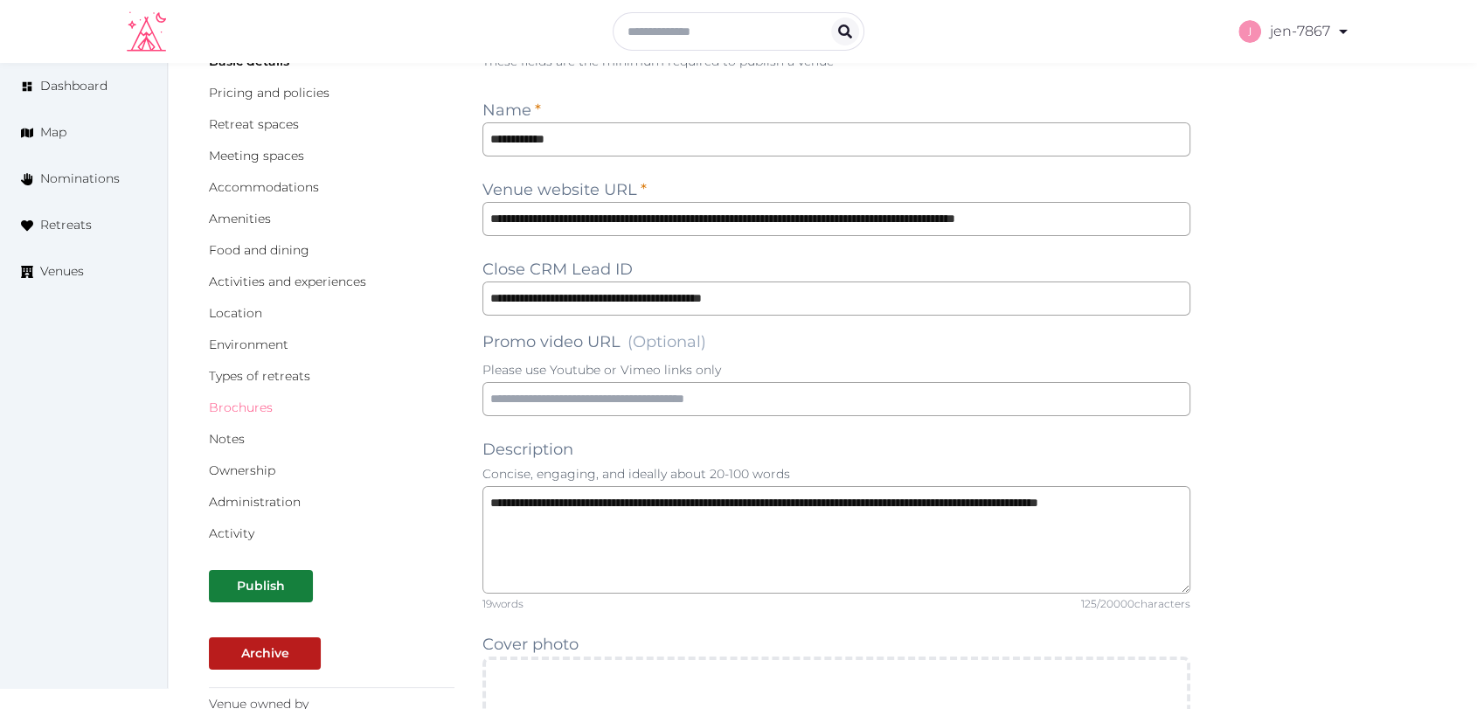
scroll to position [485, 0]
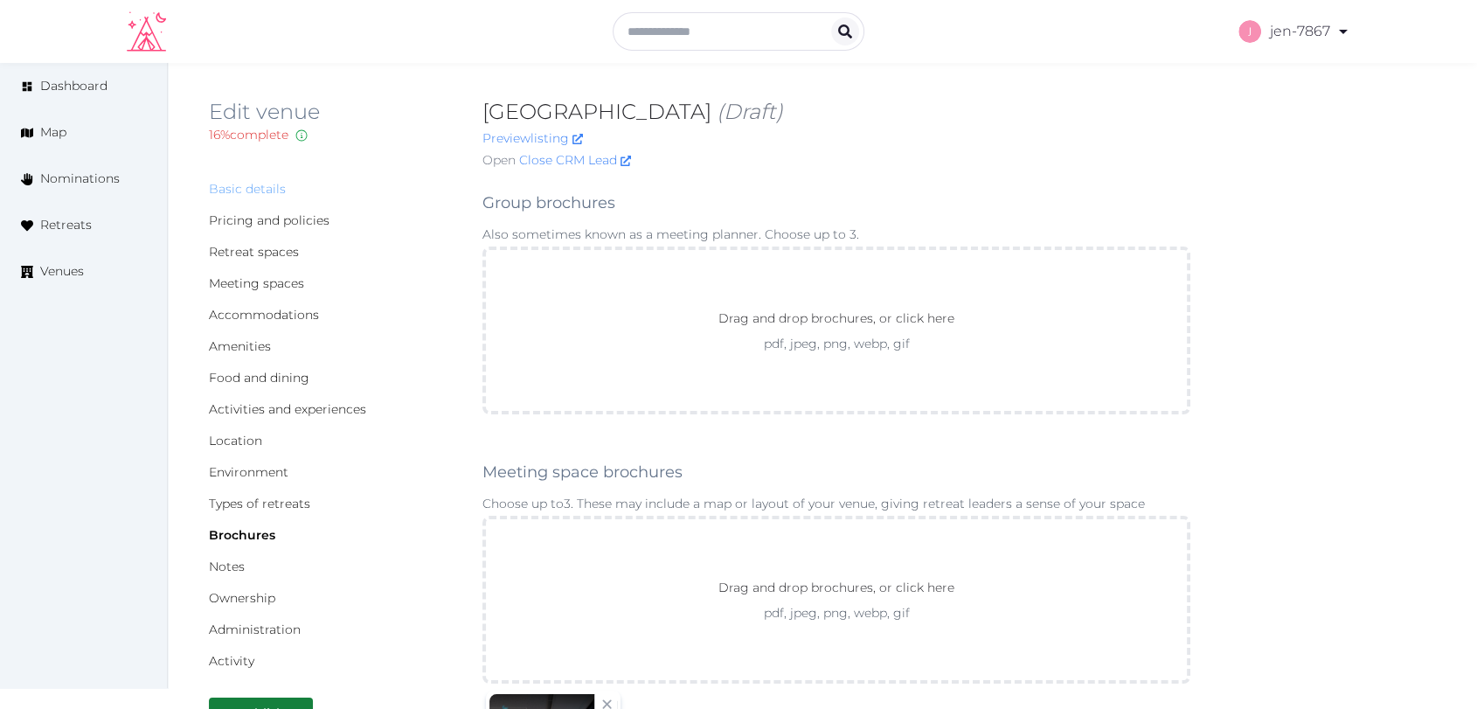
click at [255, 191] on link "Basic details" at bounding box center [247, 189] width 77 height 16
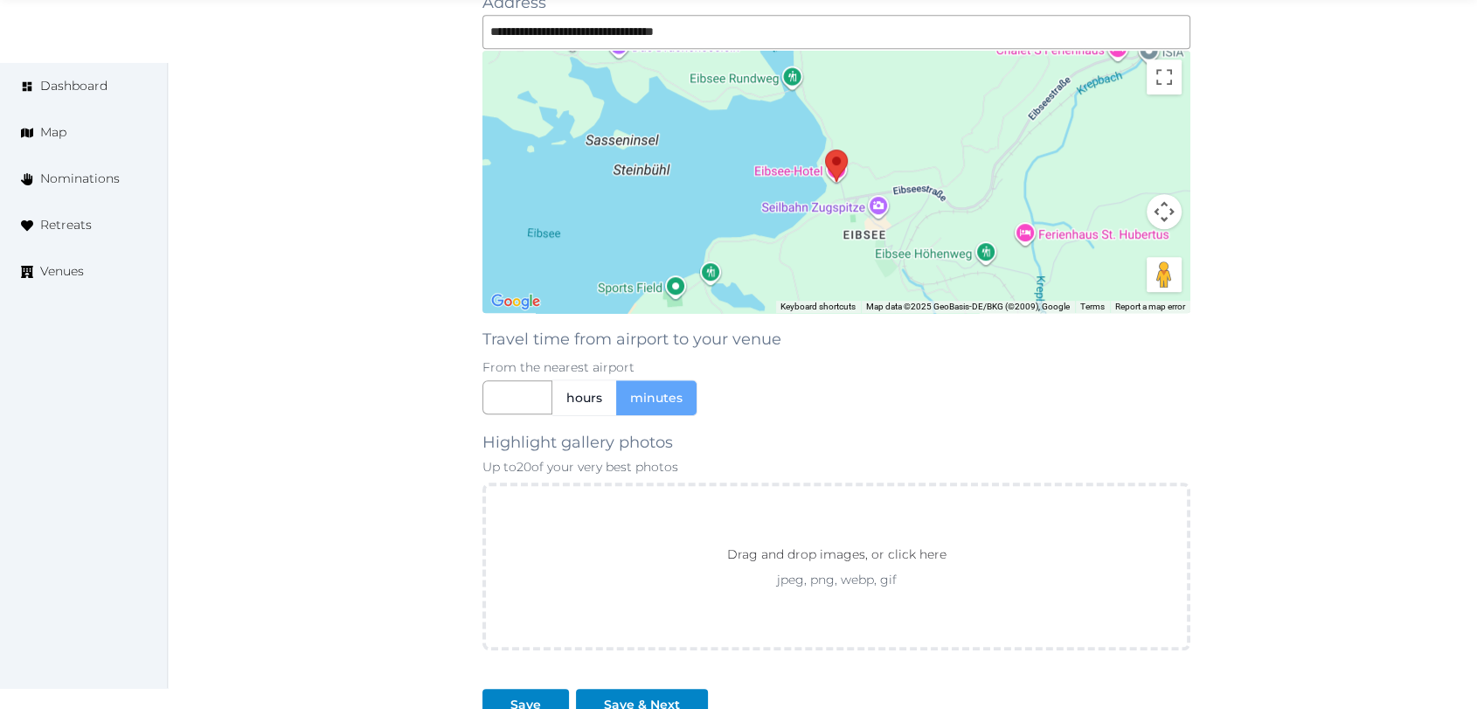
scroll to position [1468, 0]
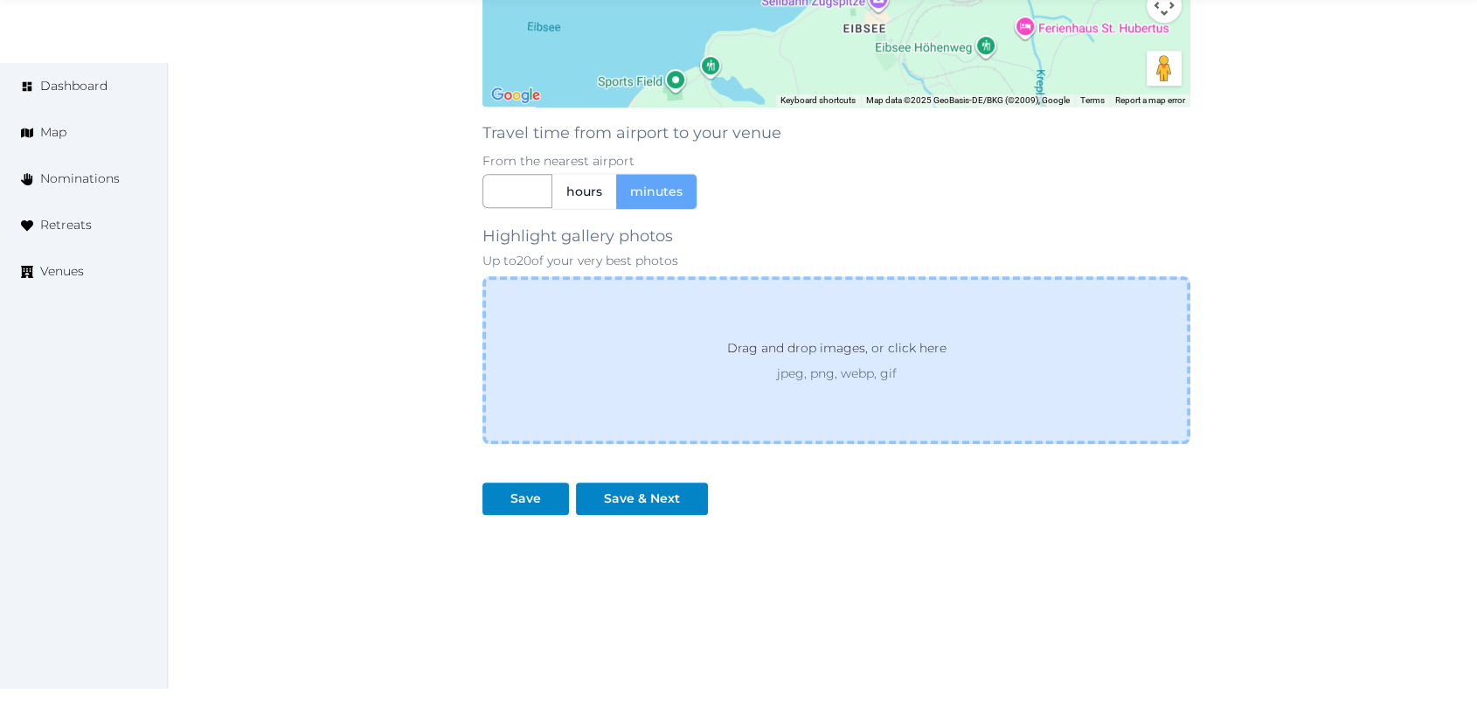
click at [818, 364] on p "jpeg, png, webp, gif" at bounding box center [836, 372] width 282 height 17
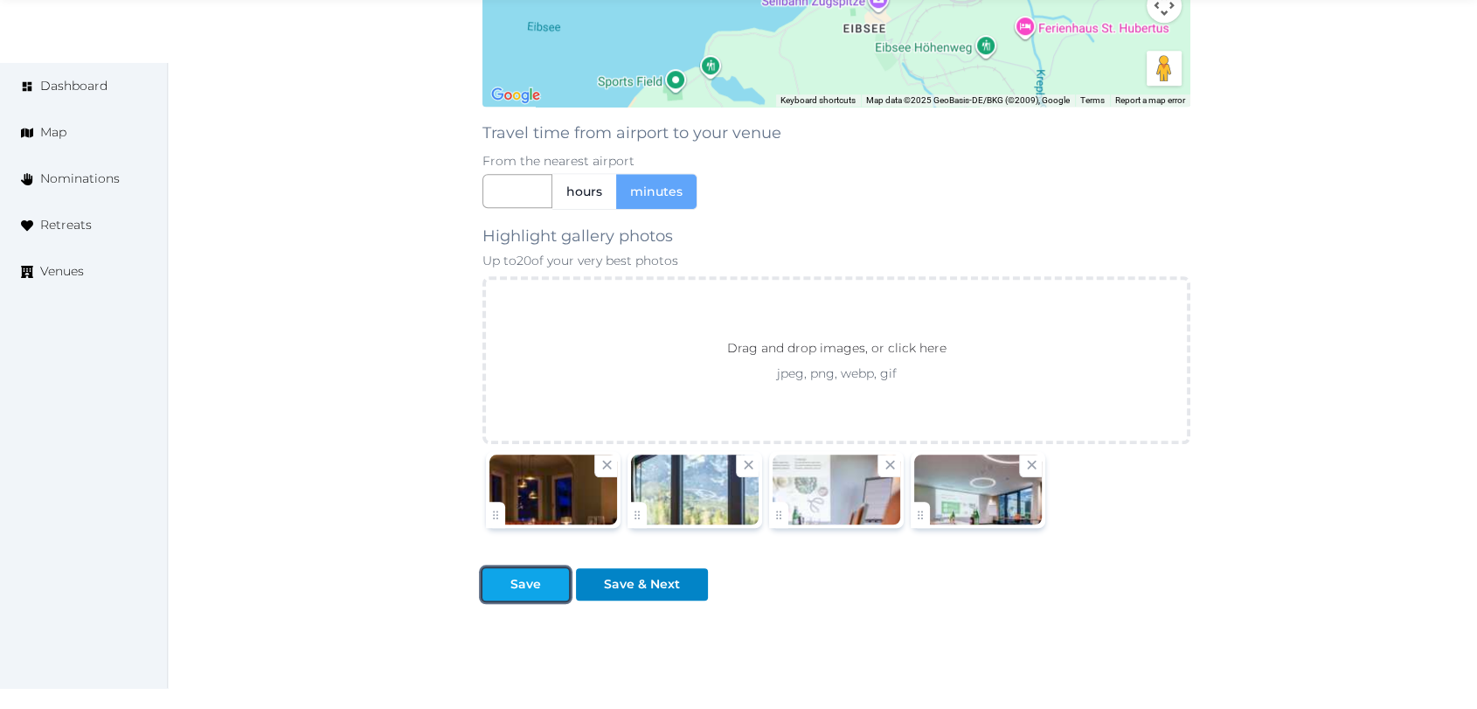
click at [545, 580] on div at bounding box center [555, 584] width 21 height 18
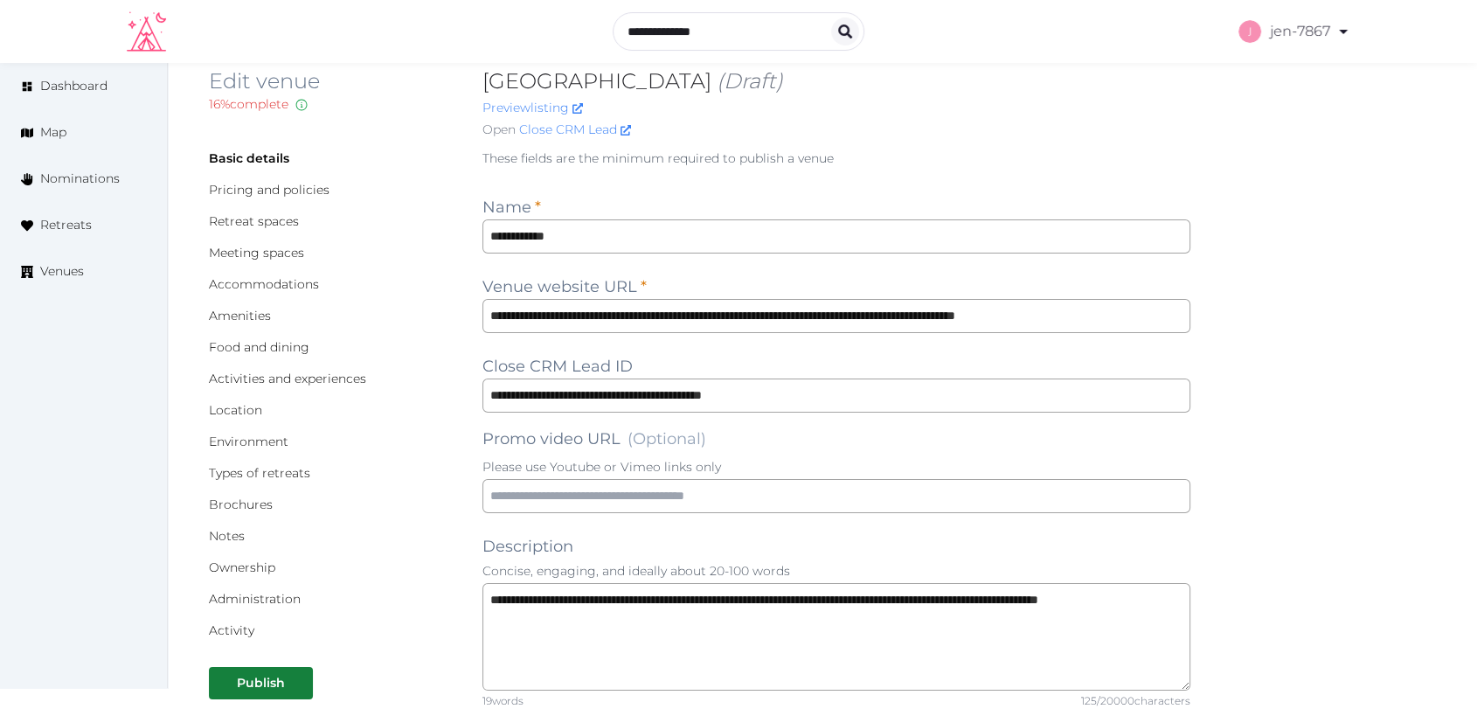
scroll to position [0, 0]
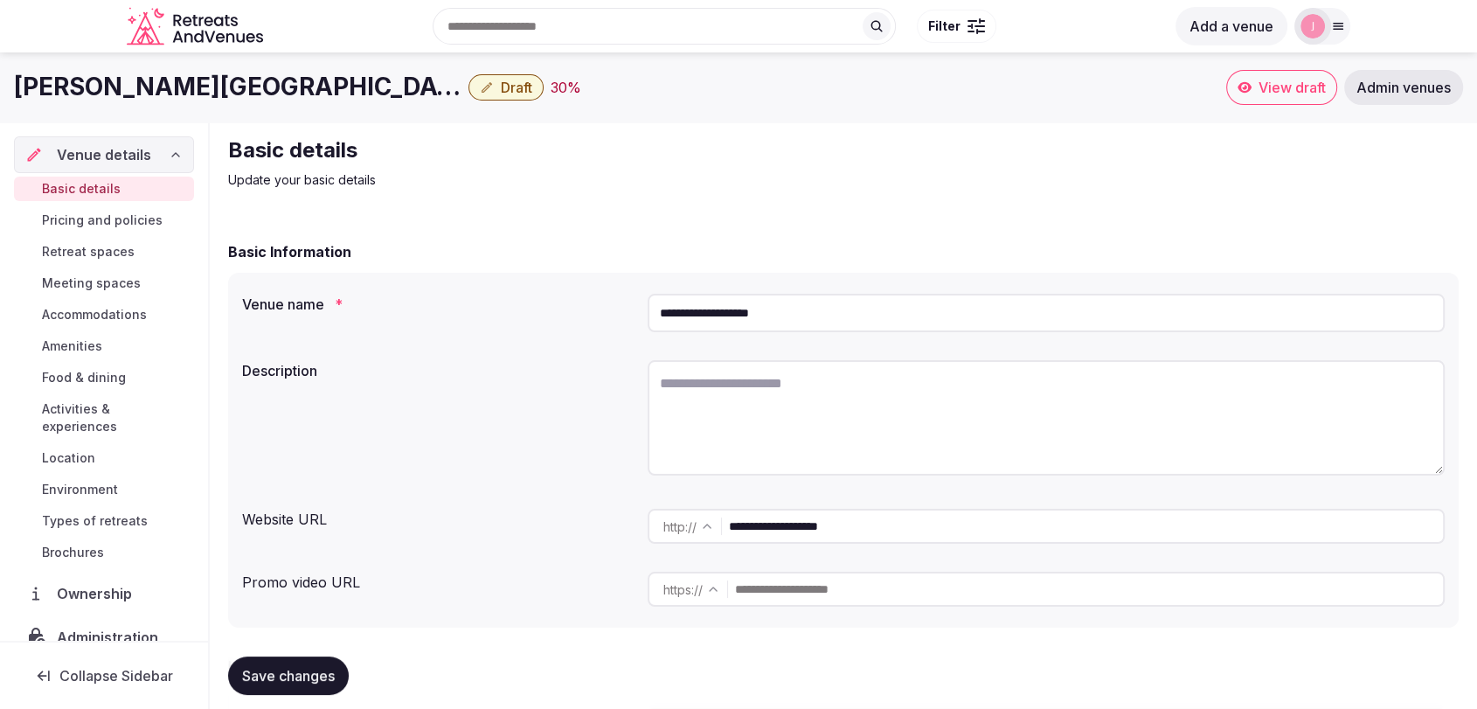
click at [80, 559] on span "Brochures" at bounding box center [73, 552] width 62 height 17
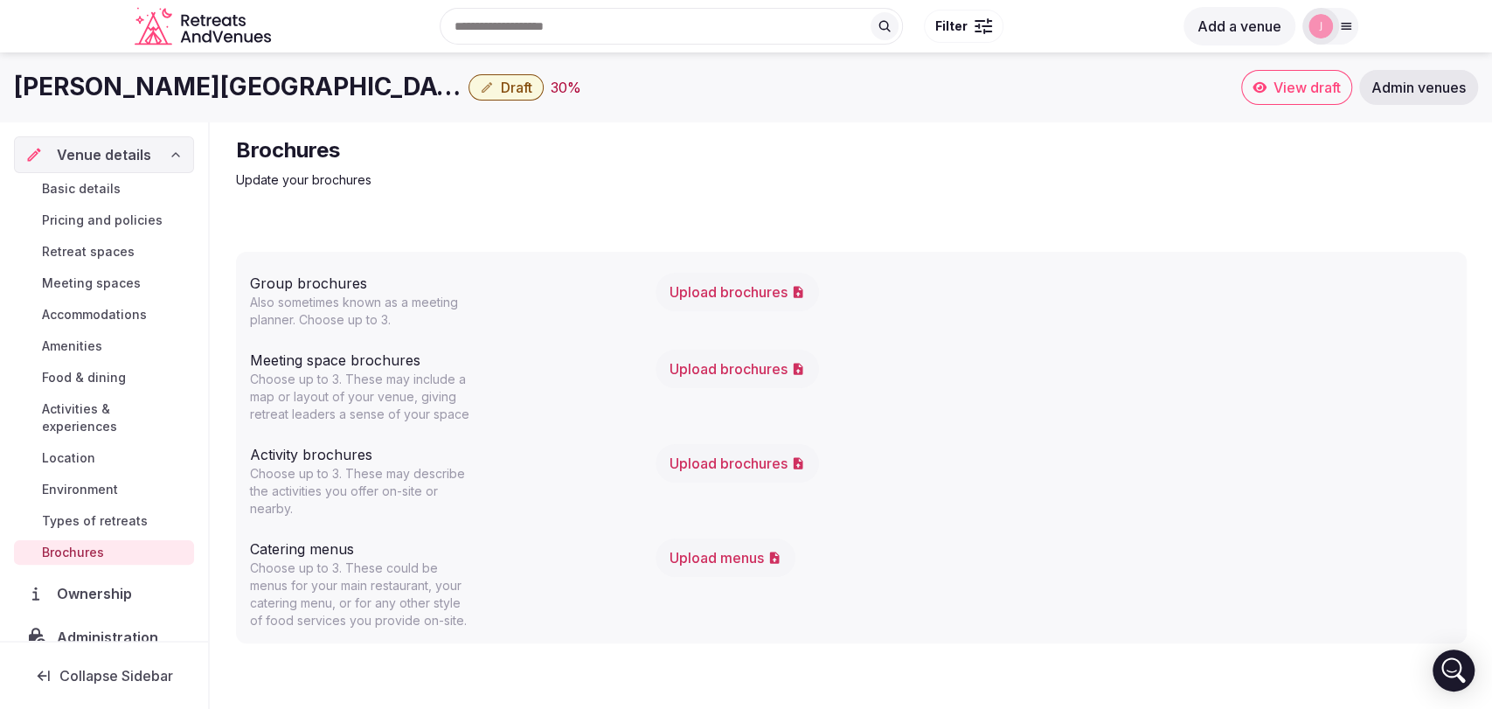
click at [76, 281] on span "Meeting spaces" at bounding box center [91, 282] width 99 height 17
